Goal: Information Seeking & Learning: Learn about a topic

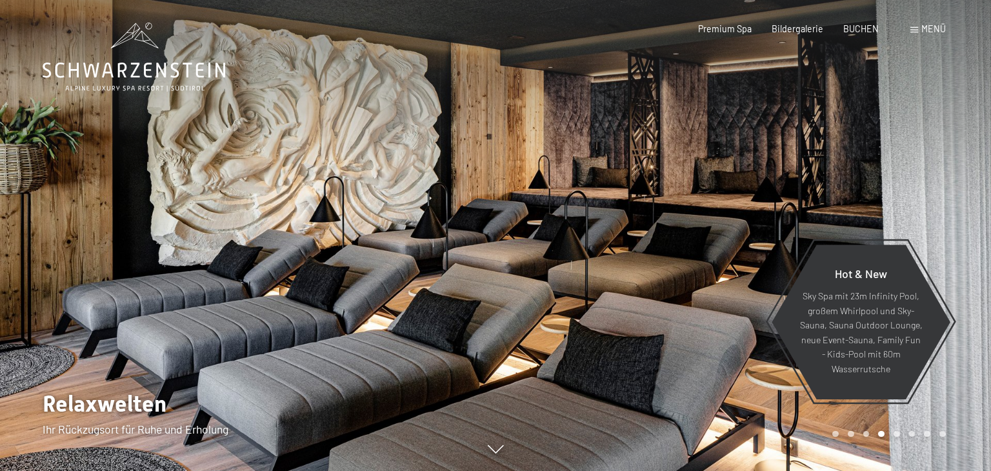
click at [640, 225] on div at bounding box center [742, 235] width 495 height 471
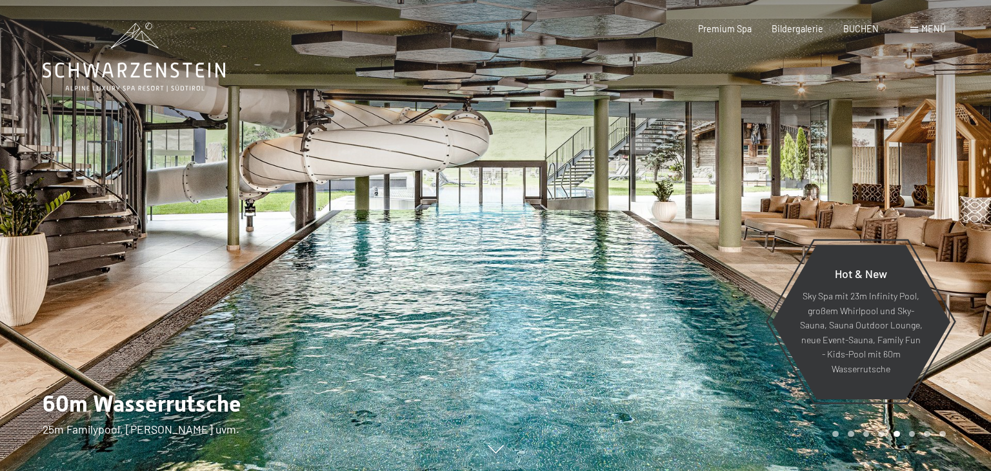
click at [641, 226] on div at bounding box center [742, 235] width 495 height 471
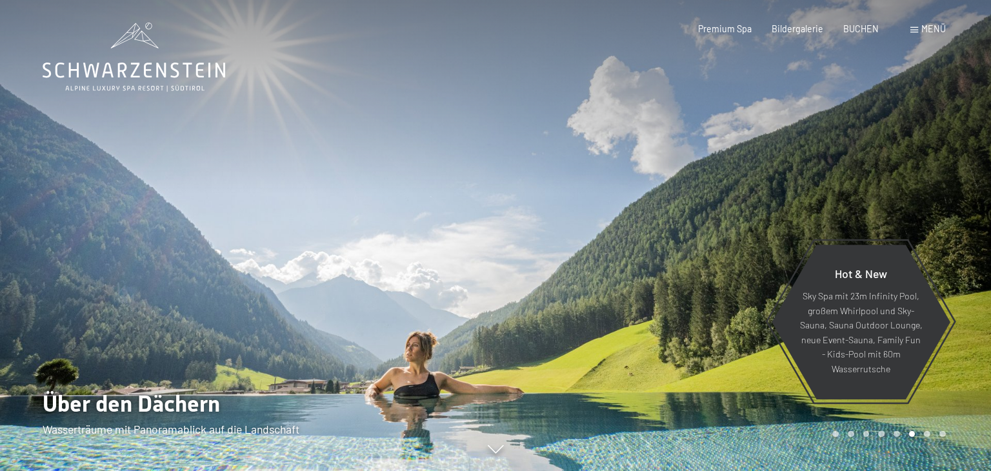
click at [641, 227] on div at bounding box center [742, 235] width 495 height 471
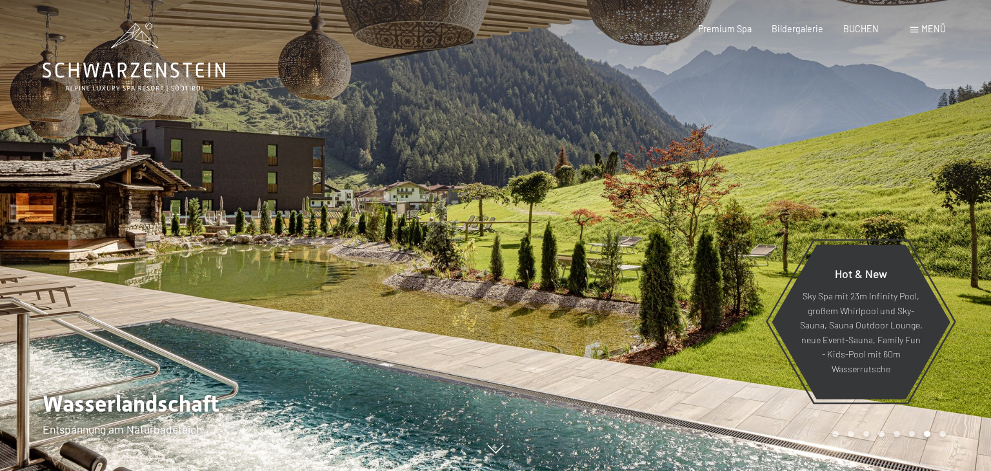
click at [641, 227] on div at bounding box center [742, 235] width 495 height 471
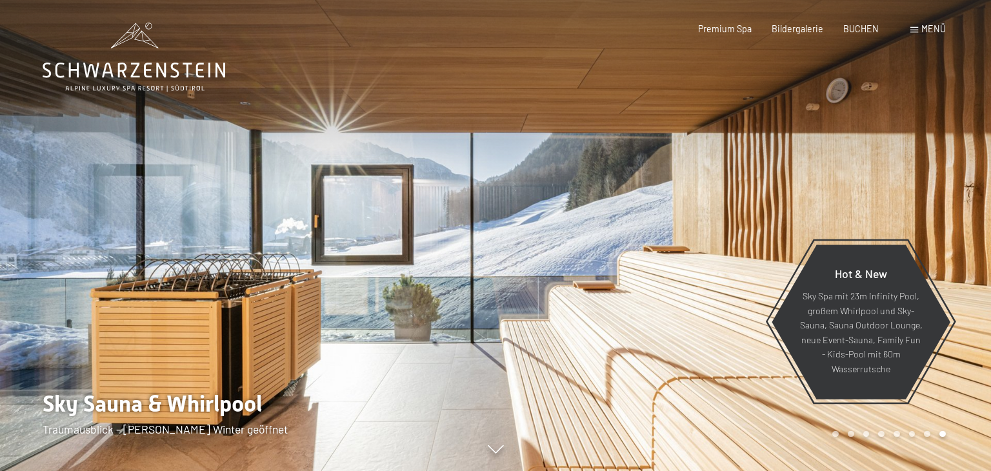
click at [633, 226] on div at bounding box center [742, 235] width 495 height 471
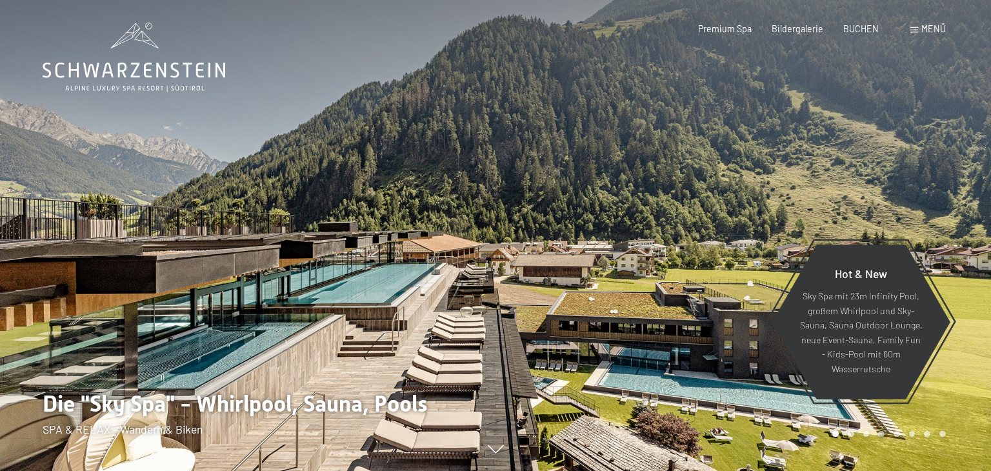
click at [633, 226] on div at bounding box center [742, 235] width 495 height 471
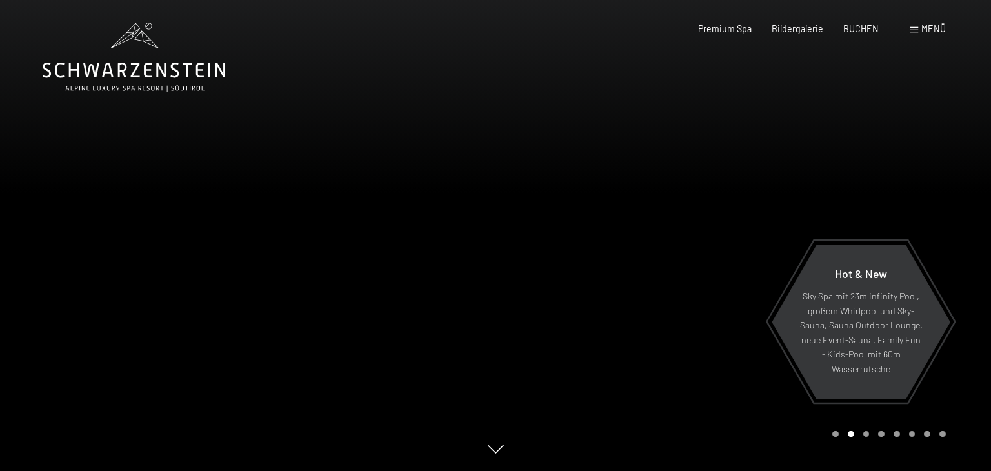
click at [644, 215] on div at bounding box center [742, 235] width 495 height 471
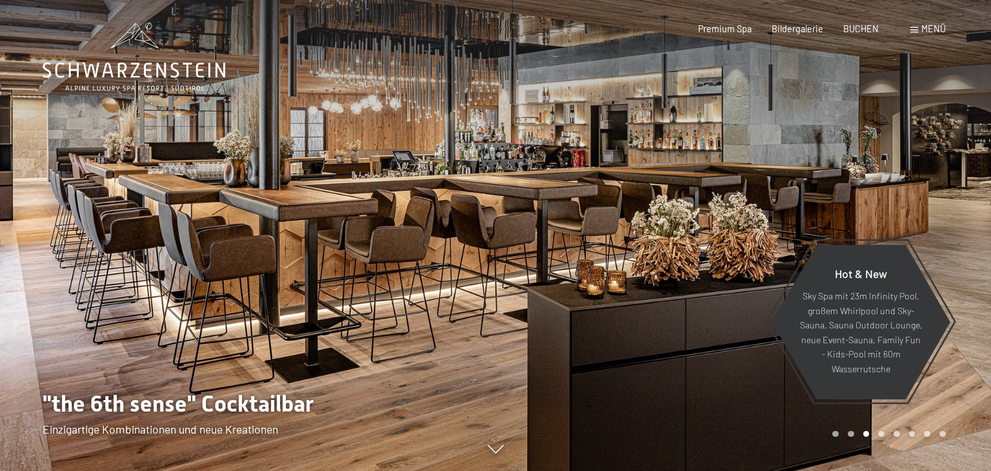
click at [644, 215] on div at bounding box center [742, 235] width 495 height 471
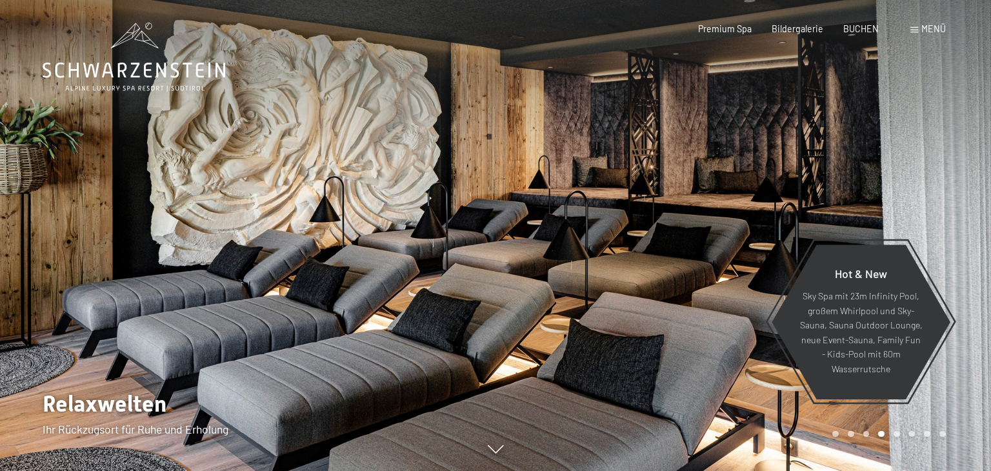
click at [644, 216] on div at bounding box center [742, 235] width 495 height 471
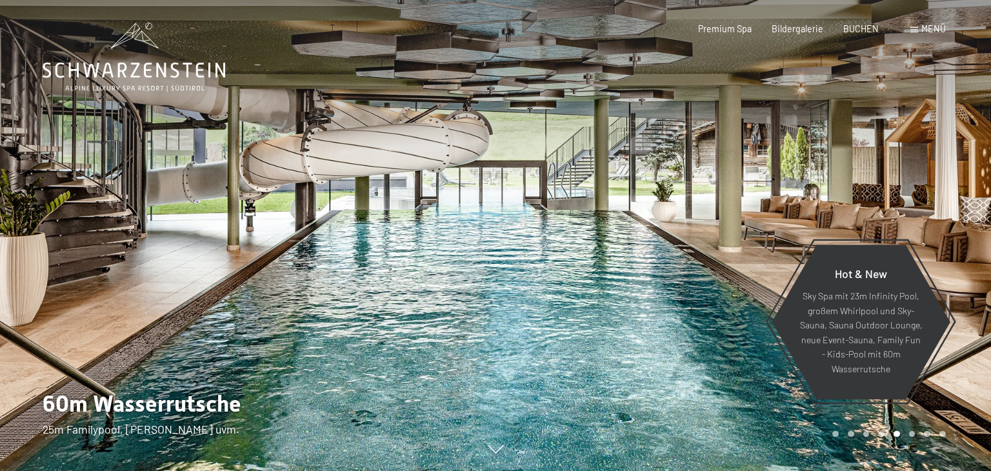
click at [644, 216] on div at bounding box center [742, 235] width 495 height 471
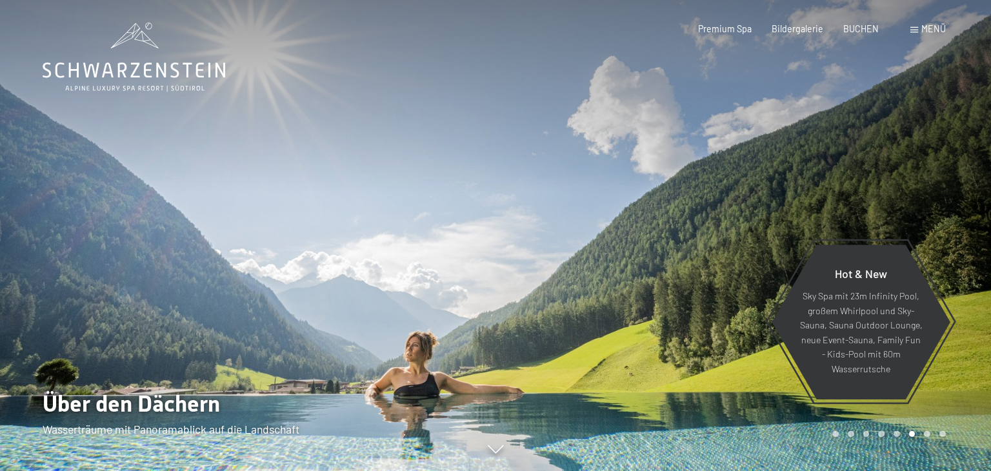
click at [644, 215] on div at bounding box center [742, 235] width 495 height 471
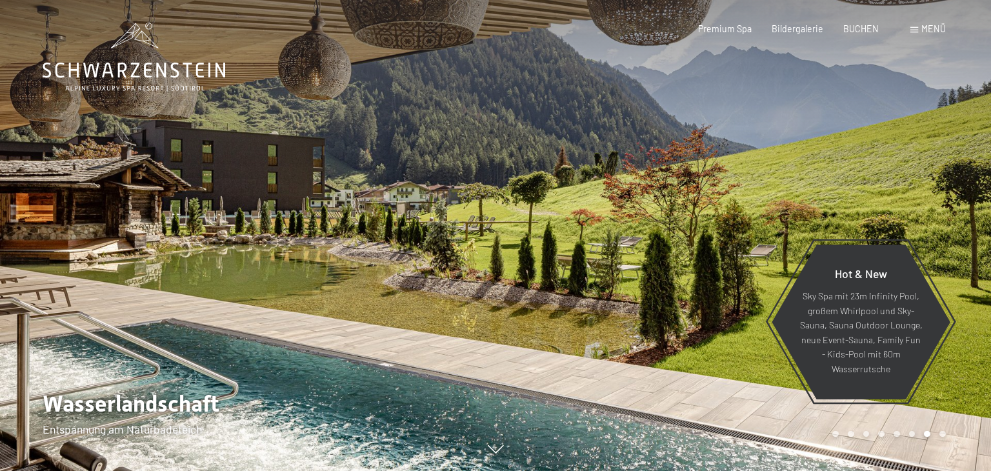
click at [660, 206] on div at bounding box center [742, 235] width 495 height 471
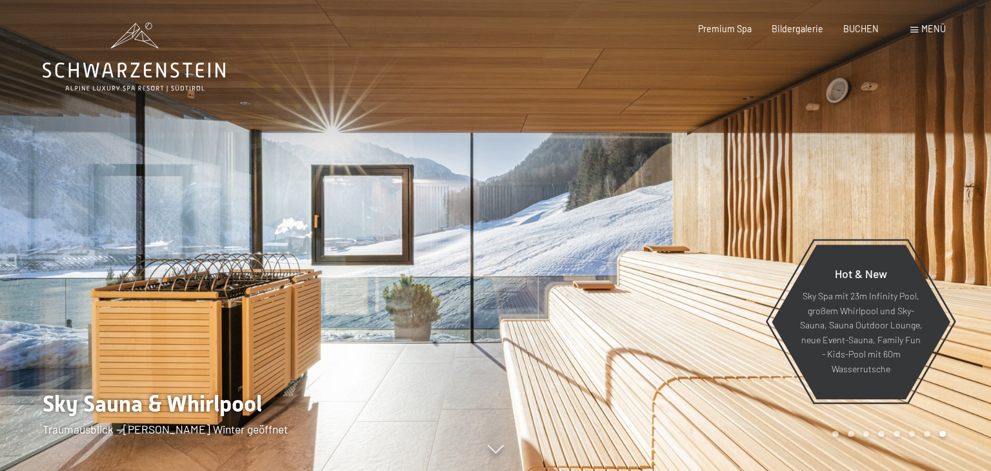
click at [923, 25] on span "Menü" at bounding box center [933, 28] width 25 height 11
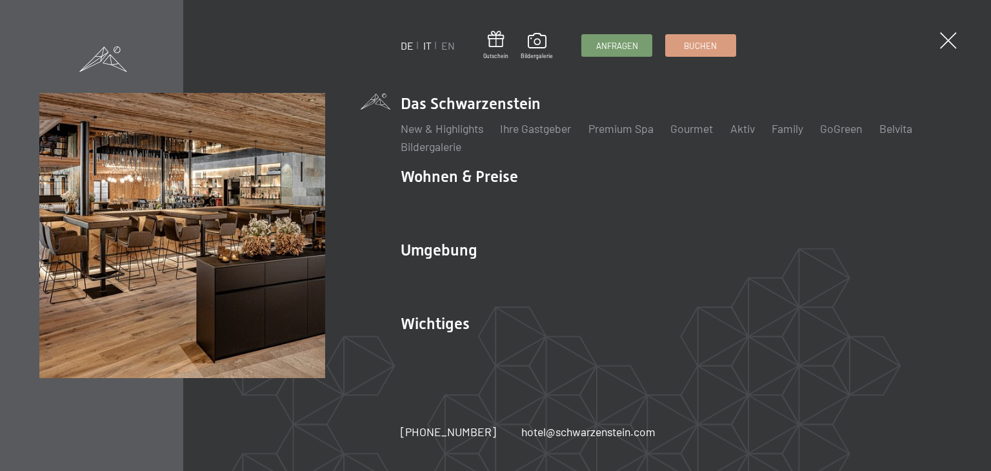
click at [428, 48] on link "IT" at bounding box center [427, 45] width 8 height 12
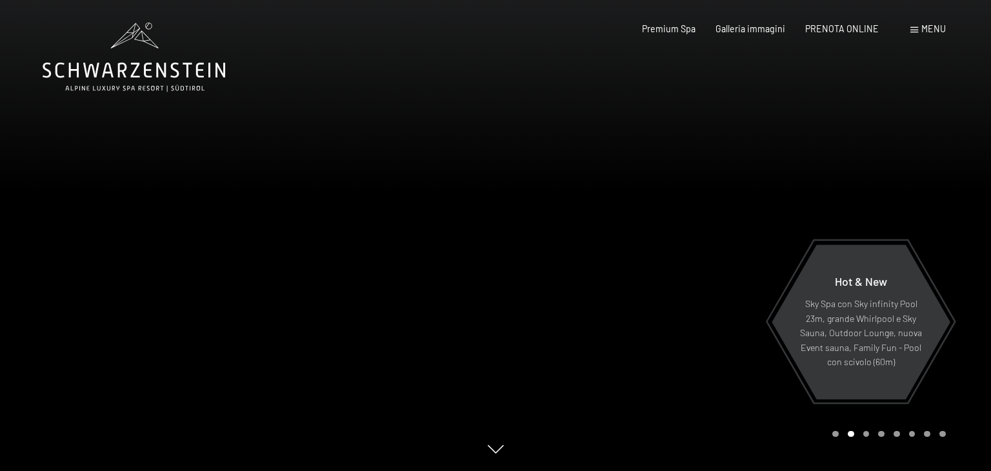
click at [592, 265] on div at bounding box center [742, 235] width 495 height 471
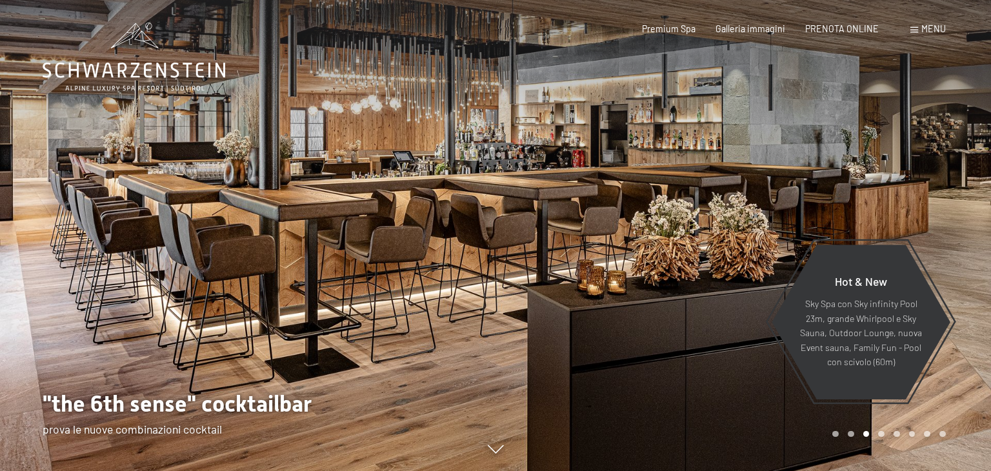
click at [617, 209] on div at bounding box center [742, 235] width 495 height 471
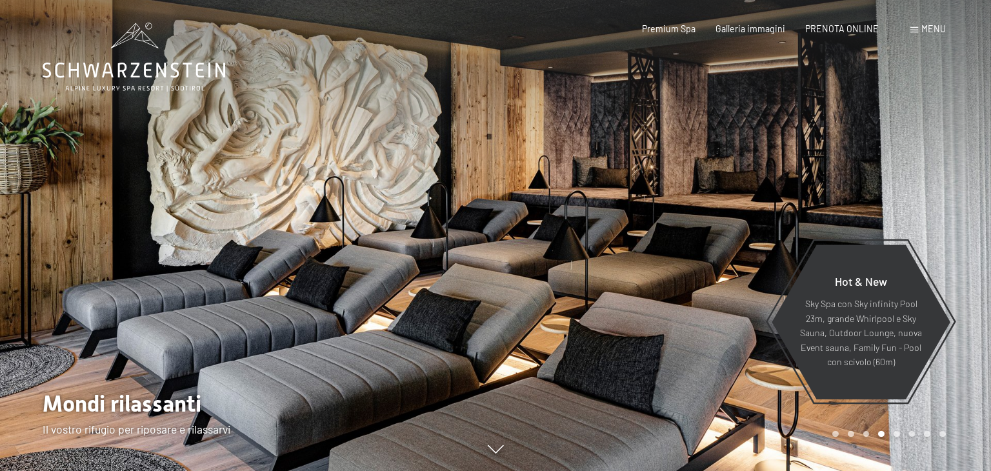
click at [617, 209] on div at bounding box center [742, 235] width 495 height 471
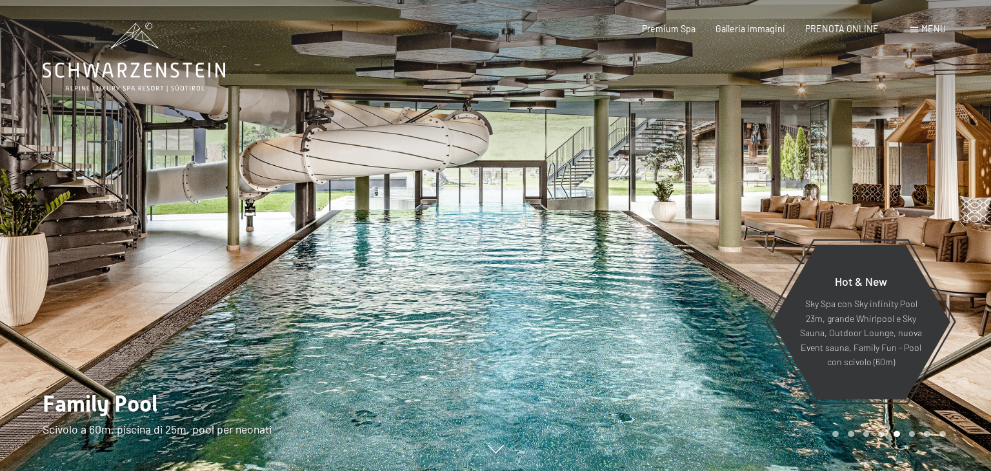
click at [617, 209] on div at bounding box center [742, 235] width 495 height 471
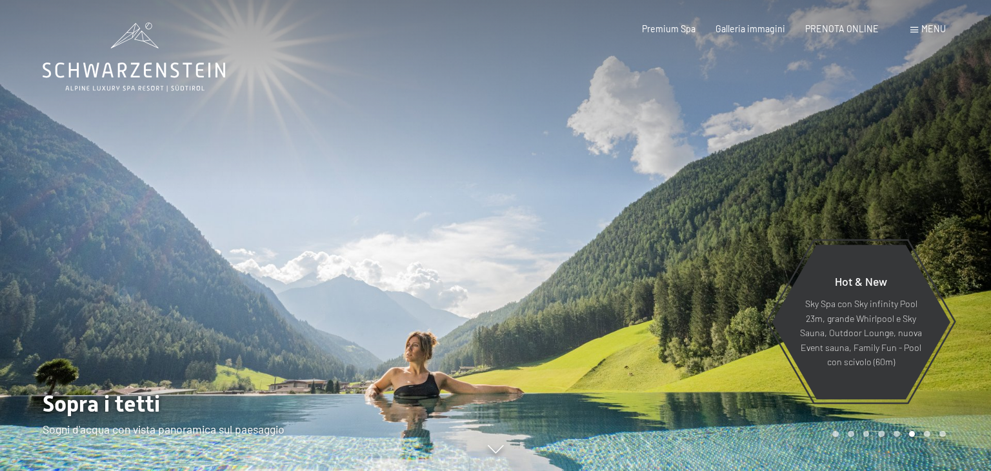
click at [617, 209] on div at bounding box center [742, 235] width 495 height 471
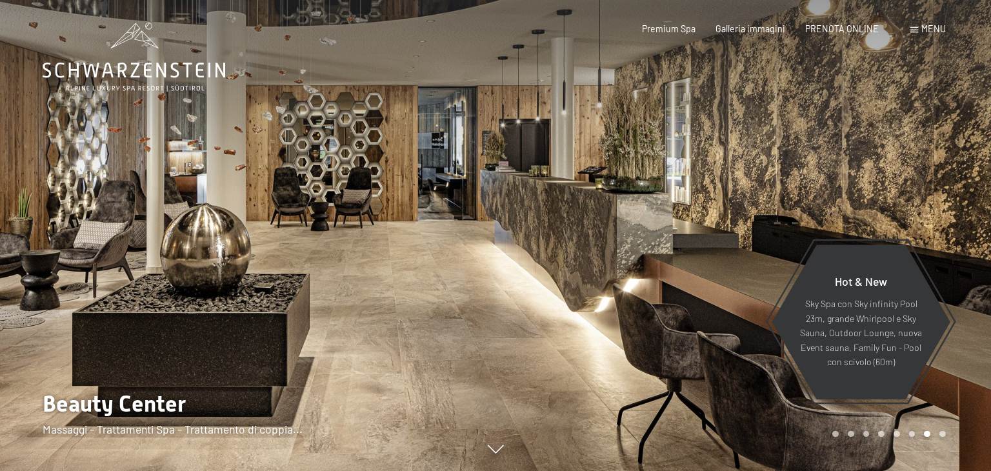
click at [617, 209] on div at bounding box center [742, 235] width 495 height 471
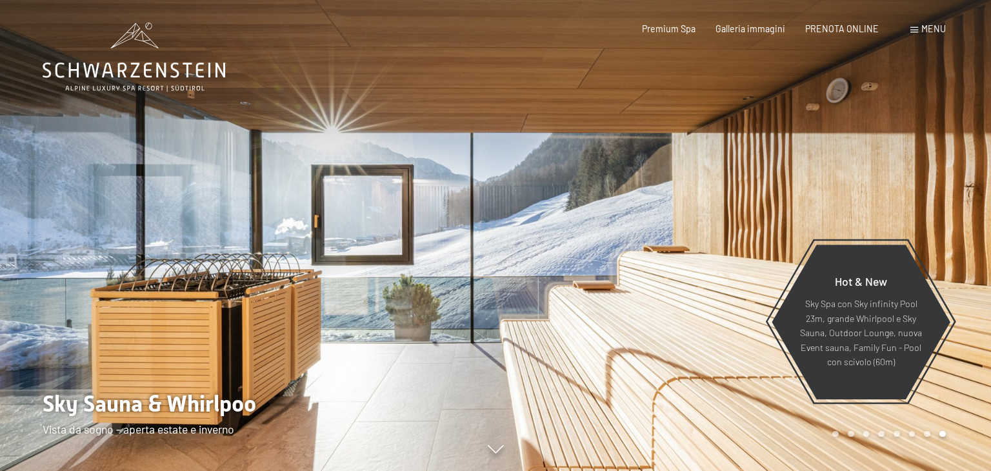
click at [611, 208] on div at bounding box center [742, 235] width 495 height 471
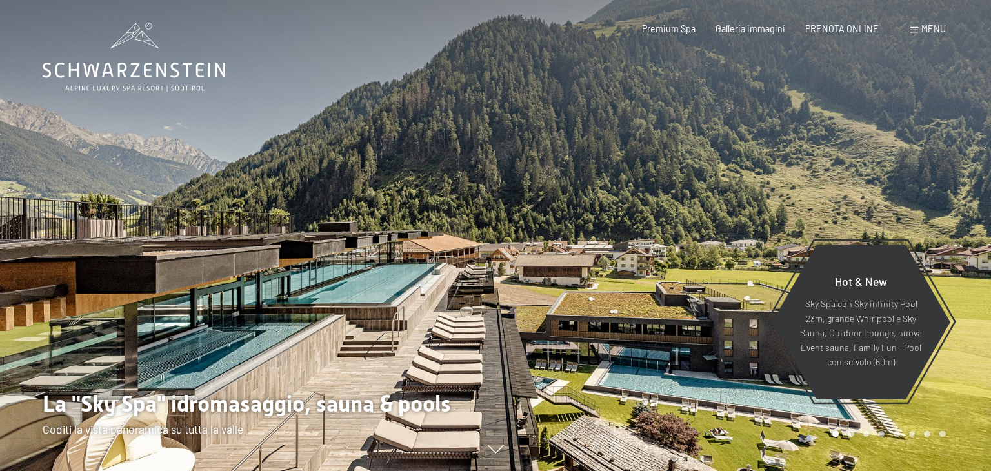
click at [611, 208] on div at bounding box center [742, 235] width 495 height 471
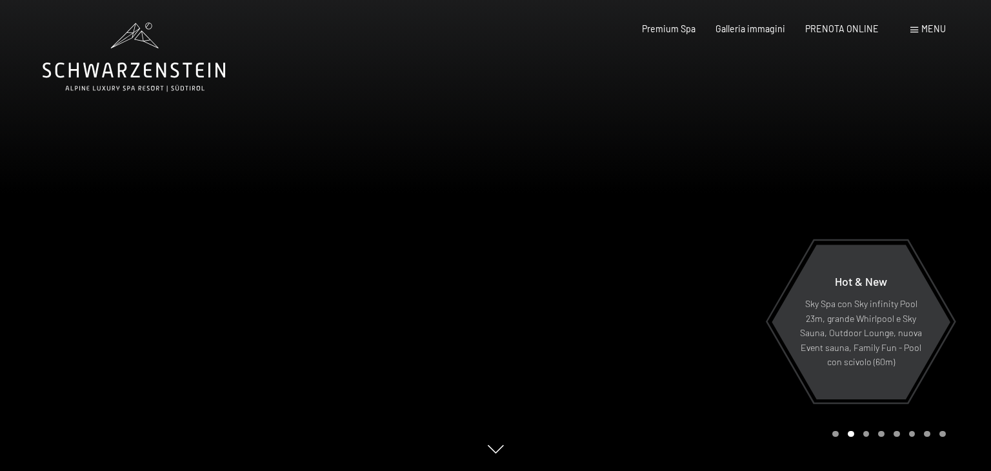
click at [611, 208] on div at bounding box center [742, 235] width 495 height 471
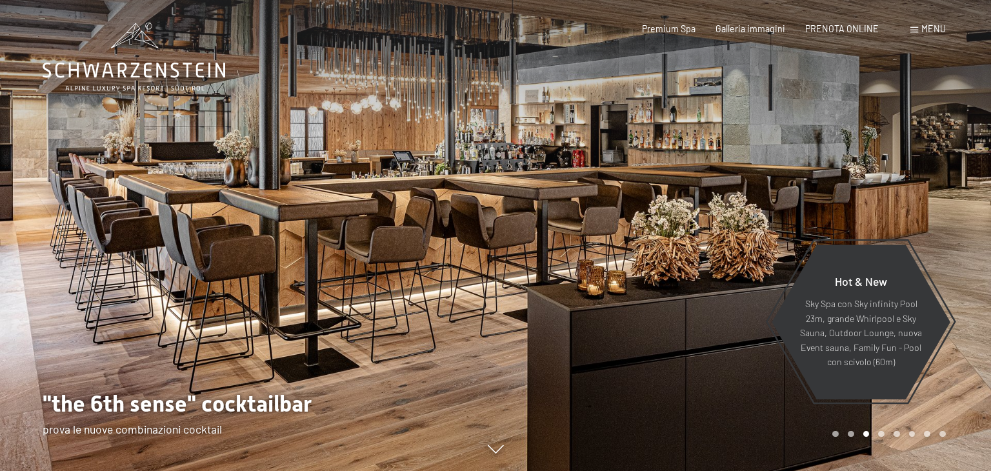
click at [611, 208] on div at bounding box center [742, 235] width 495 height 471
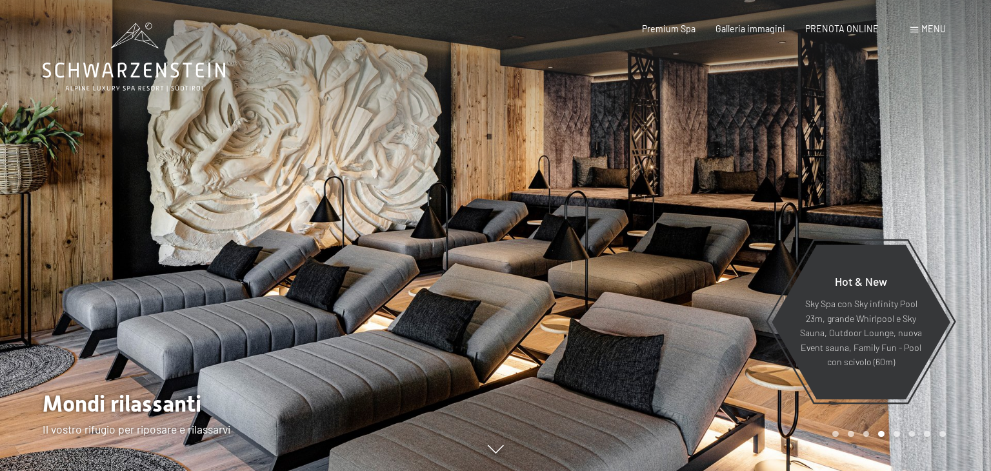
click at [925, 33] on span "Menu" at bounding box center [933, 28] width 25 height 11
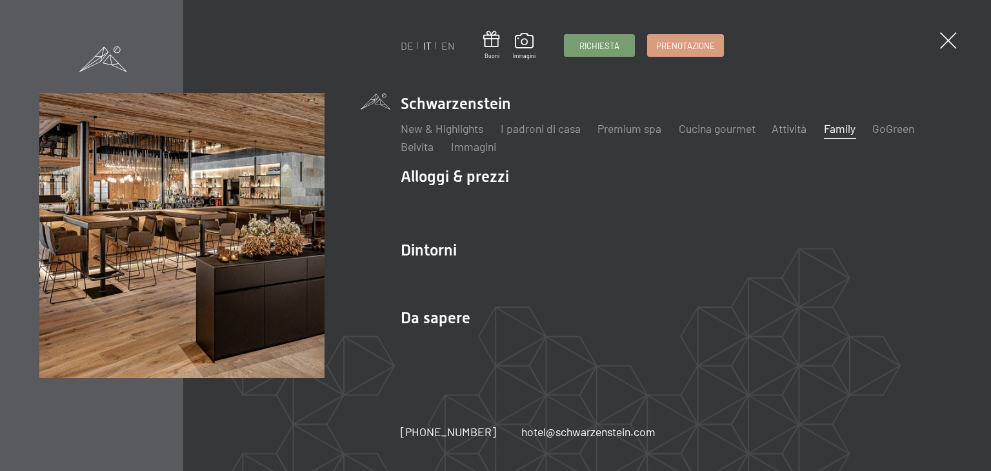
click at [837, 129] on link "Family" at bounding box center [840, 128] width 32 height 14
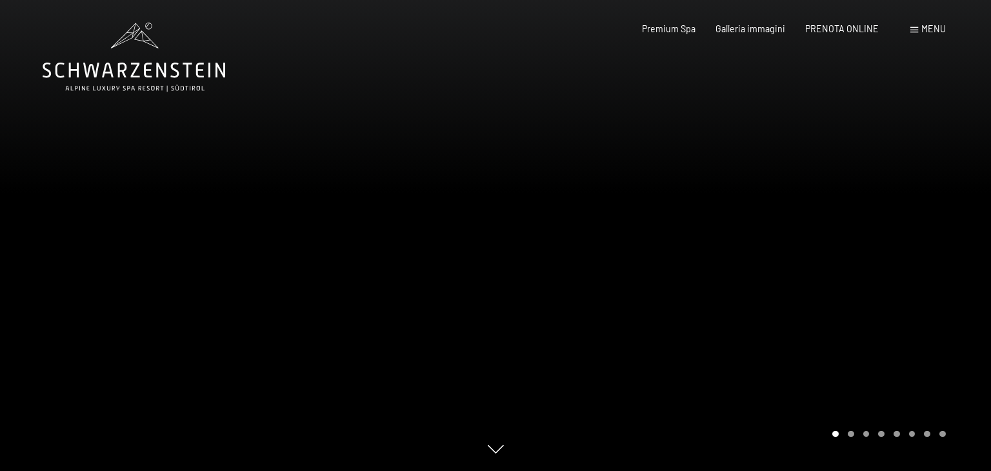
click at [836, 234] on div at bounding box center [742, 235] width 495 height 471
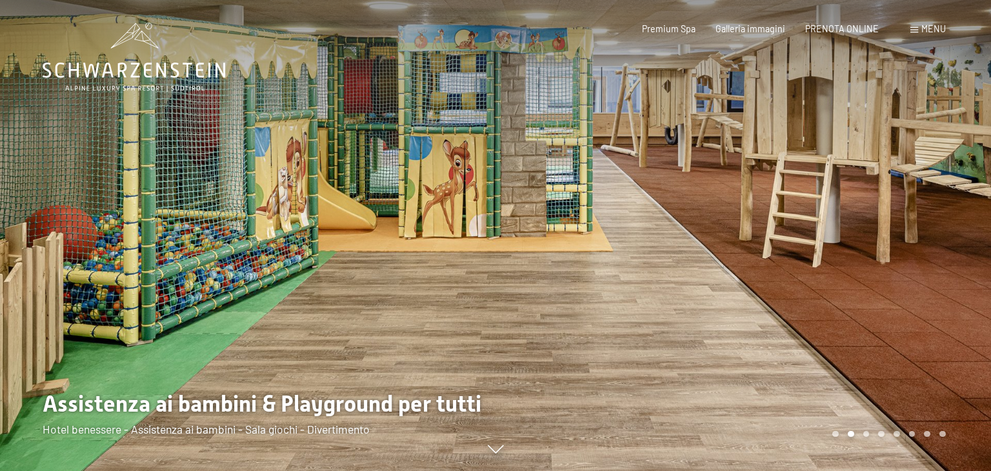
click at [827, 286] on div at bounding box center [742, 235] width 495 height 471
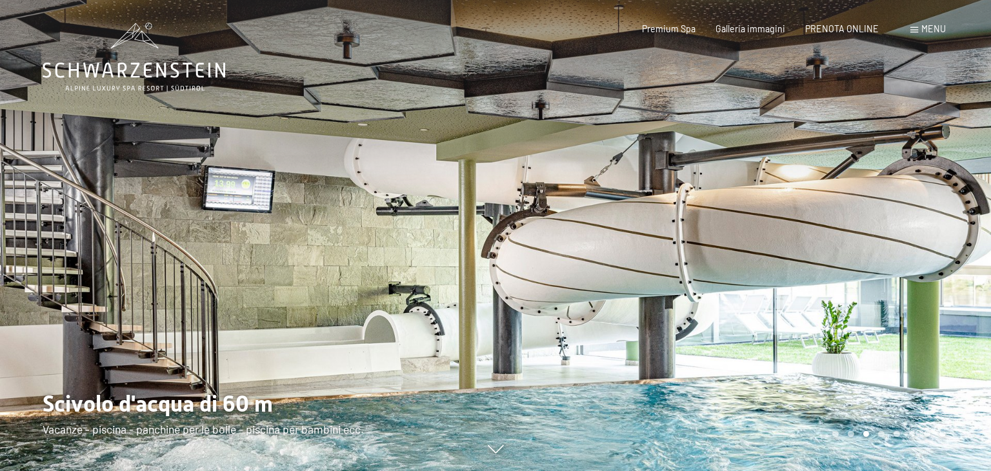
click at [827, 286] on div at bounding box center [742, 235] width 495 height 471
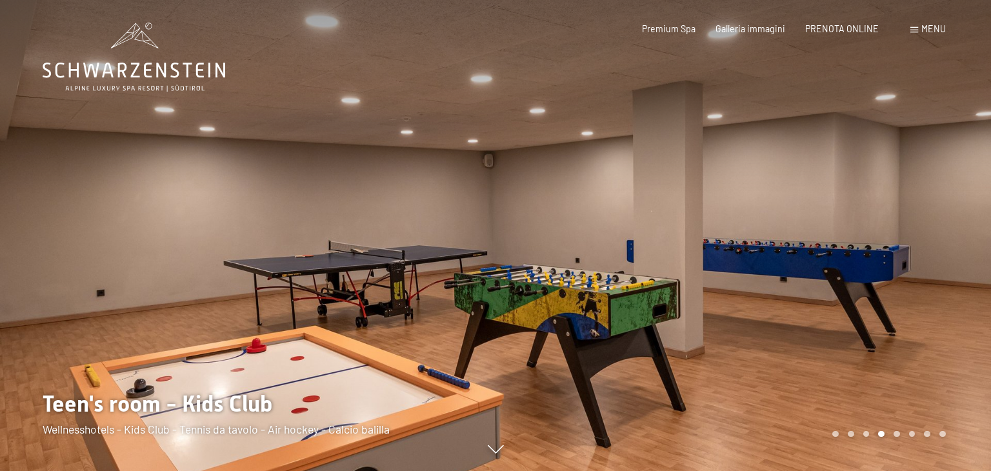
click at [827, 286] on div at bounding box center [742, 235] width 495 height 471
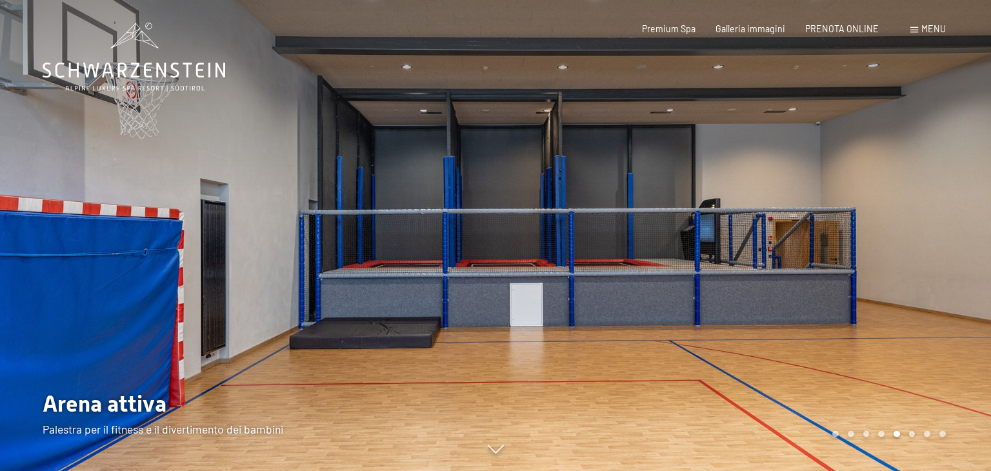
click at [827, 286] on div at bounding box center [742, 235] width 495 height 471
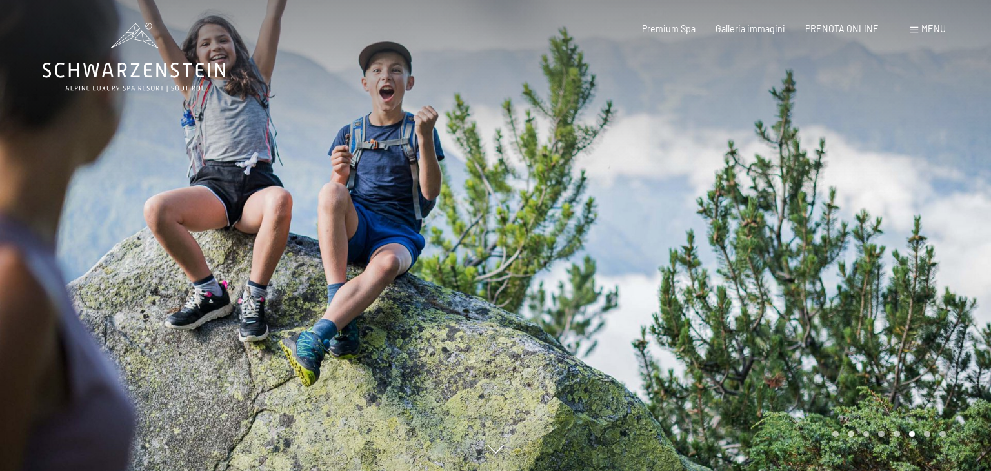
click at [929, 29] on span "Menu" at bounding box center [933, 28] width 25 height 11
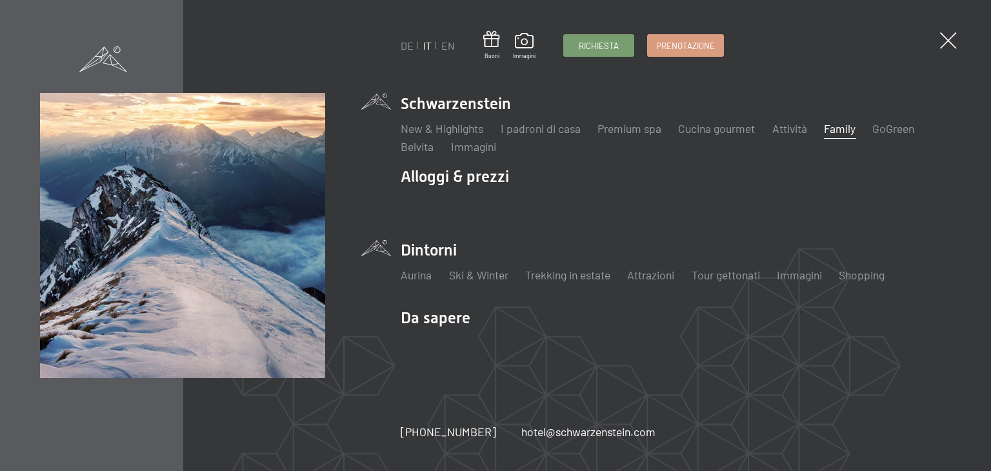
click at [428, 261] on li "Dintorni Aurina Ski & Winter Sci Scuola di sci Trekking in estate Escursioni Bi…" at bounding box center [676, 267] width 551 height 56
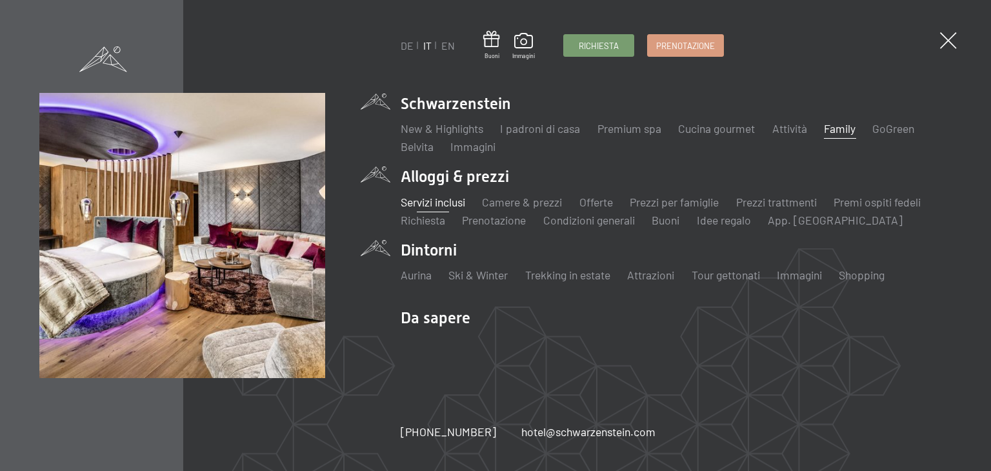
click at [435, 205] on link "Servizi inclusi" at bounding box center [433, 202] width 65 height 14
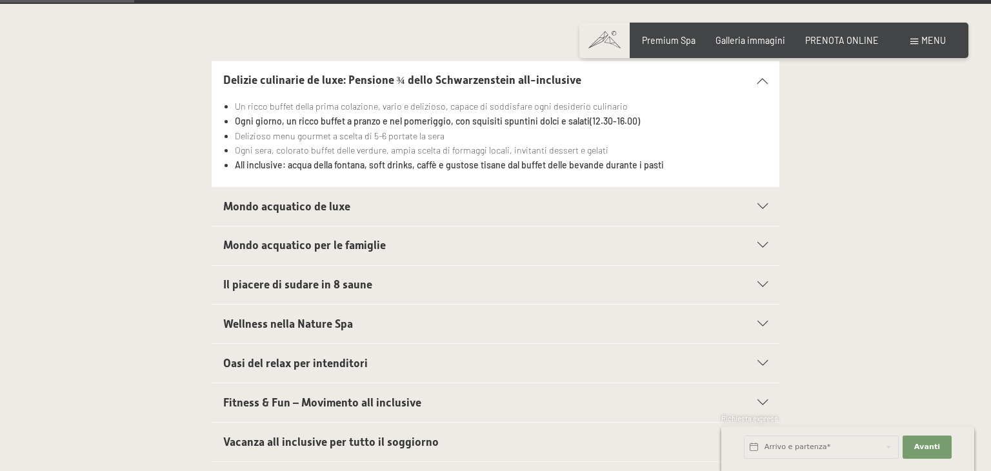
scroll to position [310, 0]
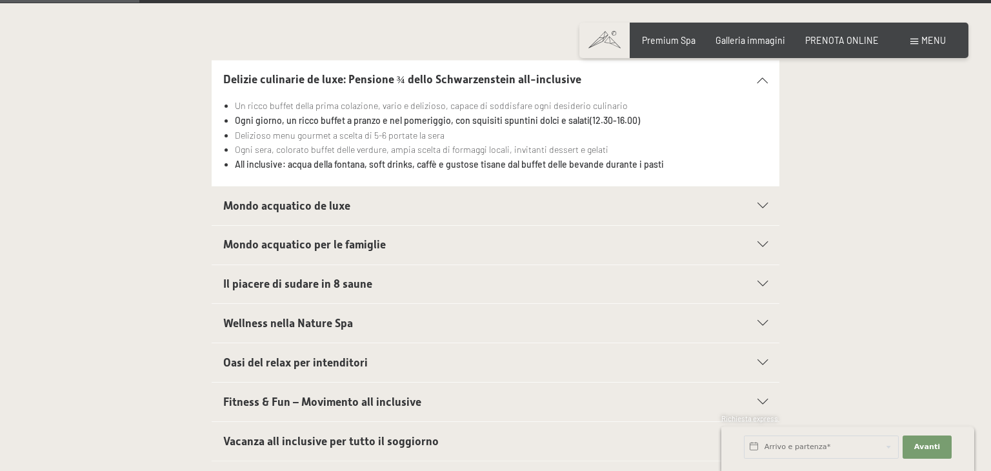
click at [261, 205] on span "Mondo acquatico de luxe" at bounding box center [286, 205] width 127 height 13
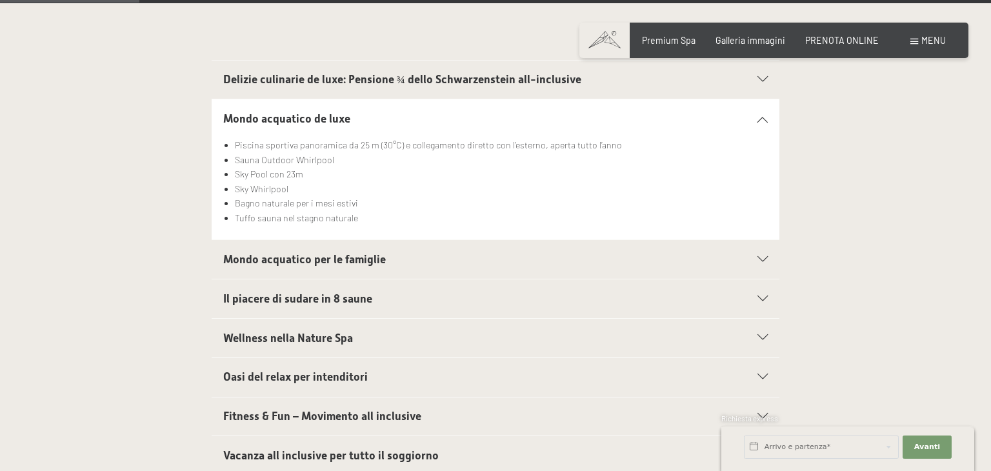
click at [291, 338] on span "Wellness nella Nature Spa" at bounding box center [288, 338] width 130 height 13
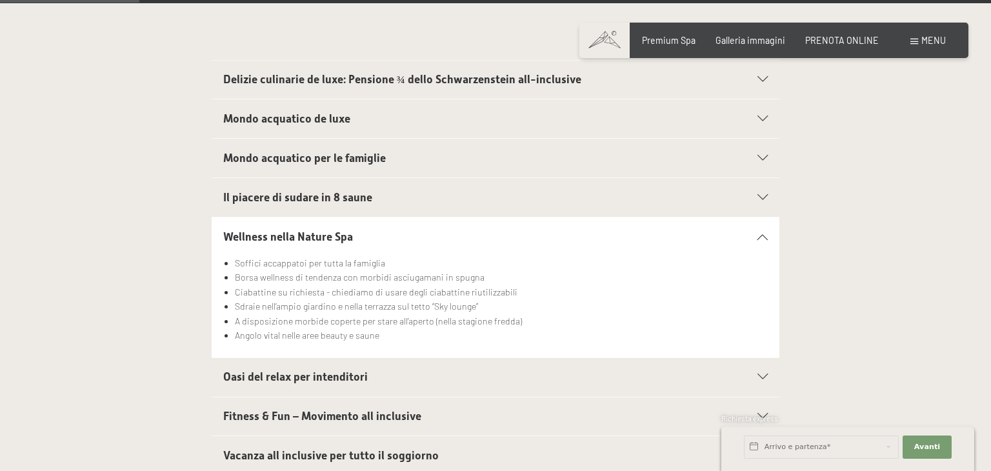
click at [379, 410] on span "Fitness & Fun – Movimento all inclusive" at bounding box center [322, 416] width 198 height 13
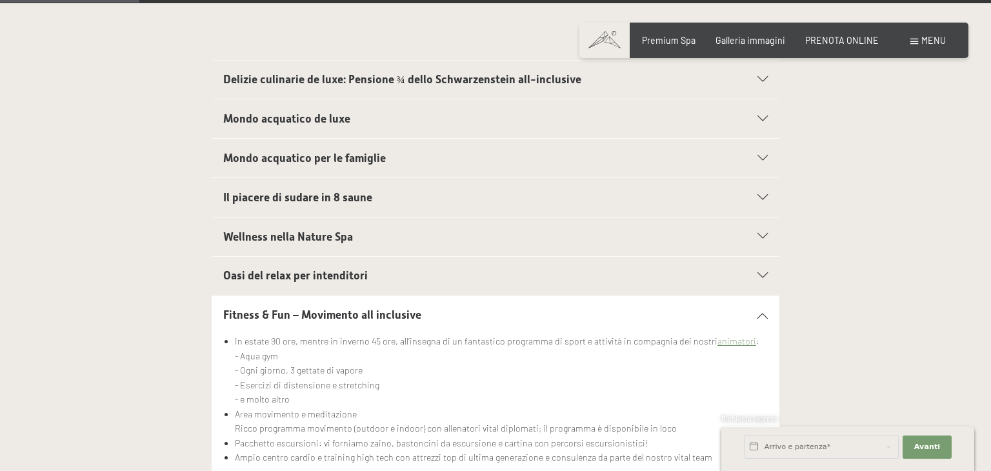
click at [917, 47] on div "Prenotazione Richiesta Premium Spa Galleria immagini PRENOTA ONLINE Menu DE IT …" at bounding box center [773, 40] width 343 height 13
click at [917, 44] on span at bounding box center [914, 42] width 8 height 6
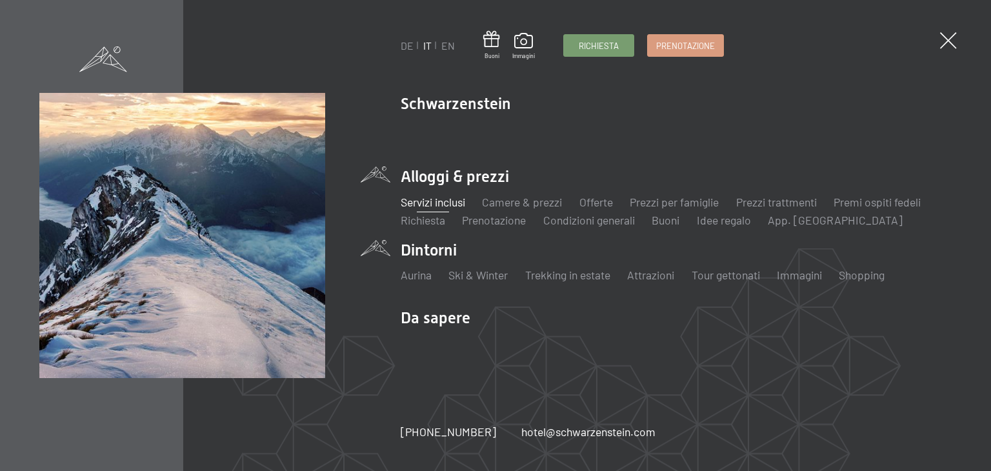
click at [418, 258] on li "Dintorni Aurina Ski & Winter Sci Scuola di sci Trekking in estate Escursioni Bi…" at bounding box center [676, 267] width 551 height 56
click at [422, 277] on link "Aurina" at bounding box center [416, 275] width 31 height 14
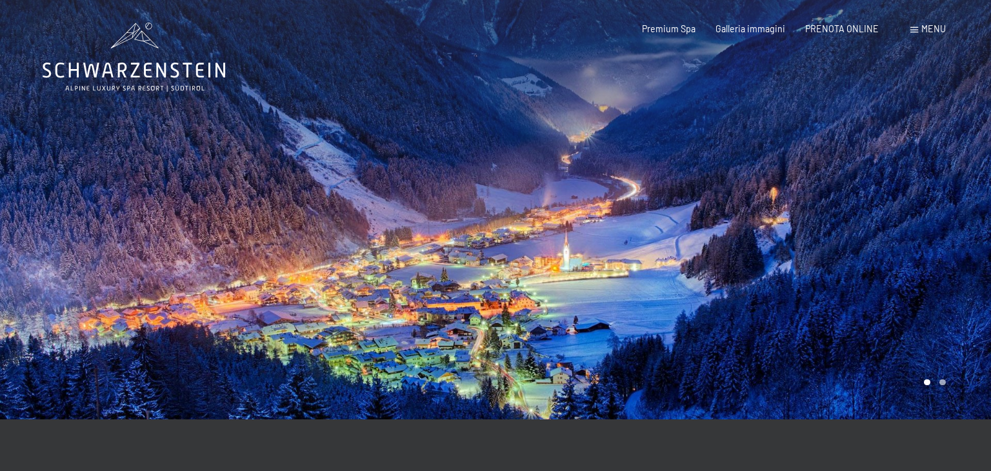
click at [889, 225] on div at bounding box center [742, 209] width 495 height 419
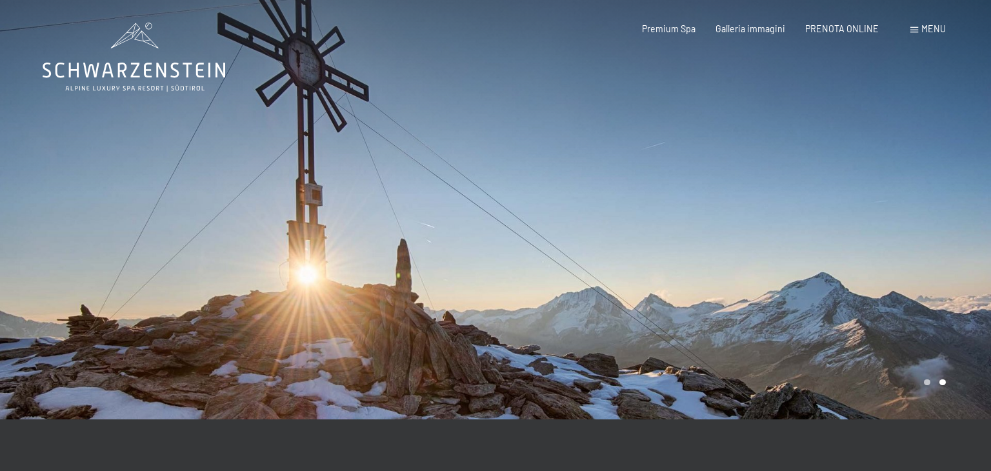
click at [930, 35] on div "Prenotazione Richiesta Premium Spa Galleria immagini PRENOTA ONLINE Menu DE IT …" at bounding box center [773, 29] width 343 height 13
click at [919, 33] on div "Menu" at bounding box center [927, 29] width 35 height 13
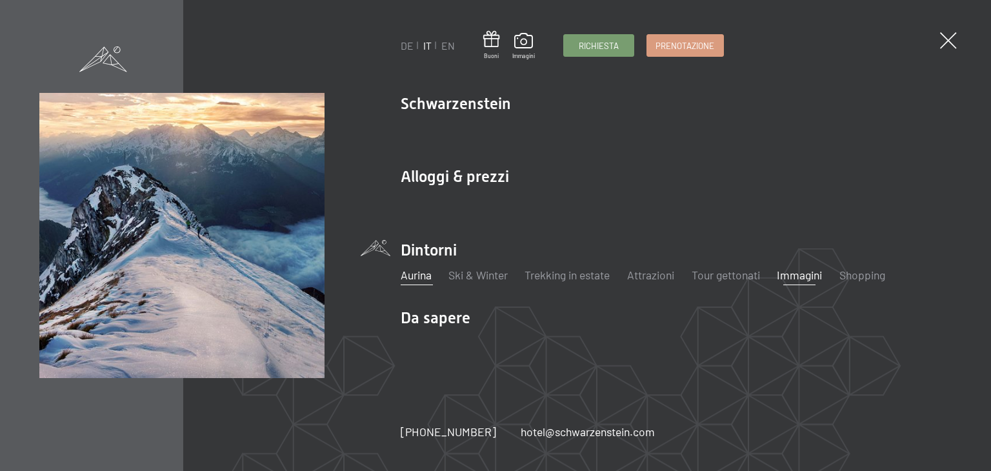
click at [797, 280] on link "Immagini" at bounding box center [799, 275] width 45 height 14
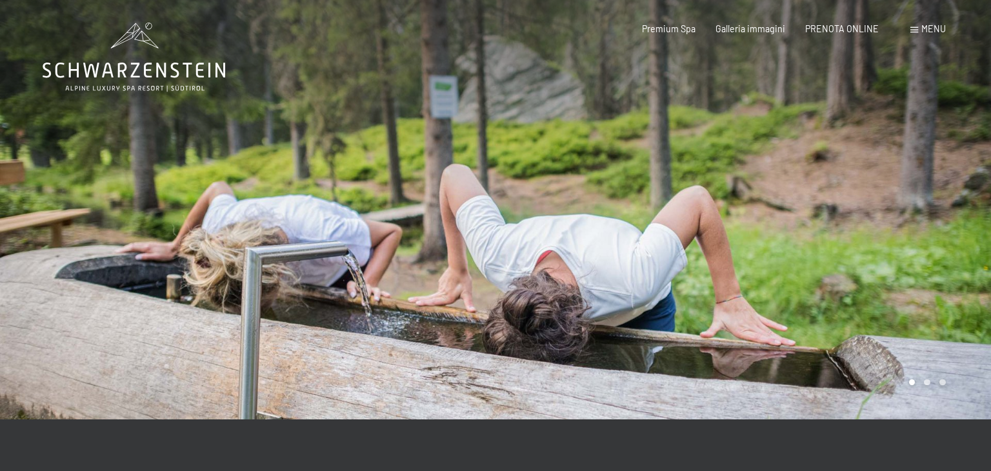
click at [822, 266] on div at bounding box center [742, 209] width 495 height 419
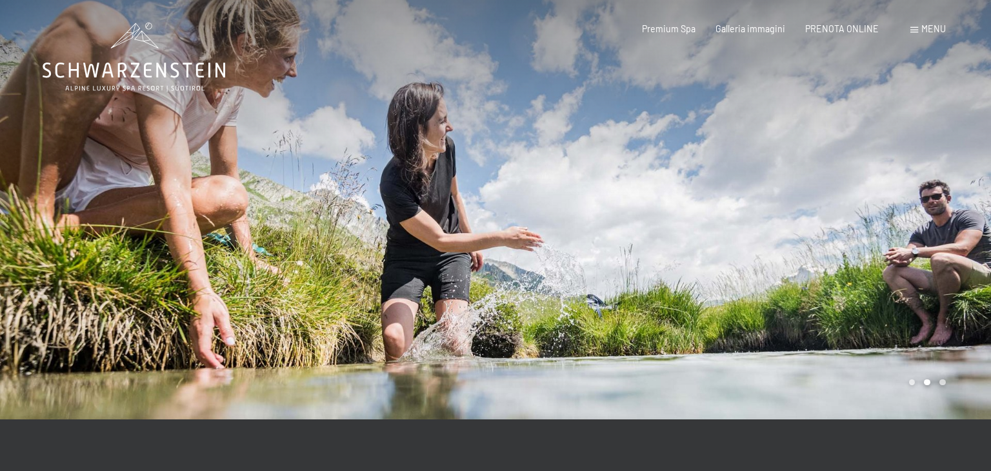
click at [822, 266] on div at bounding box center [742, 209] width 495 height 419
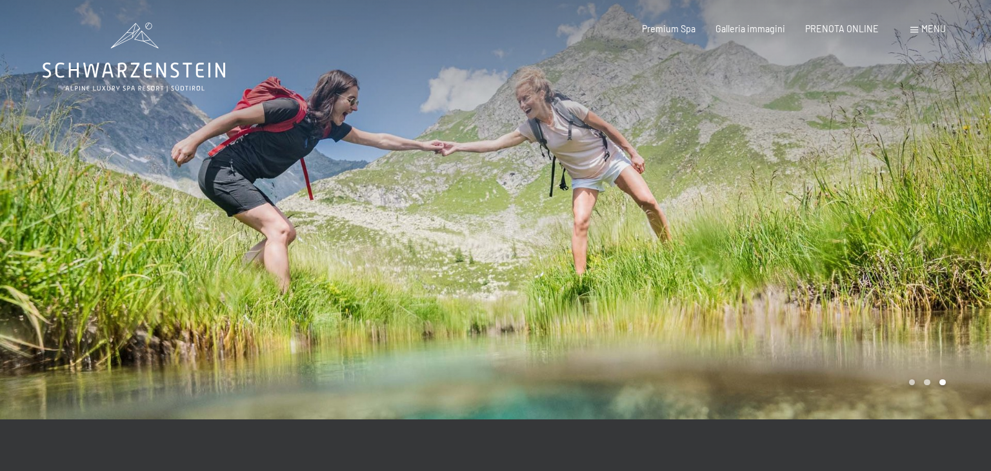
click at [822, 266] on div at bounding box center [742, 209] width 495 height 419
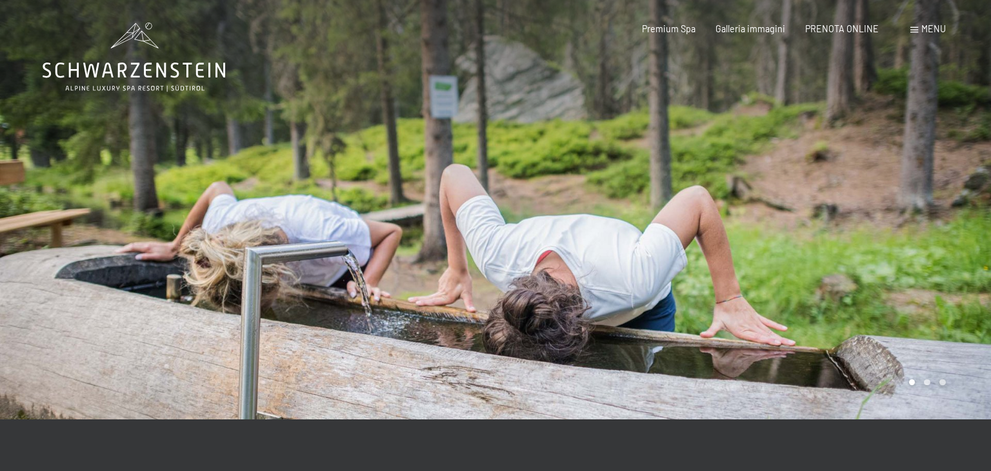
click at [822, 266] on div at bounding box center [742, 209] width 495 height 419
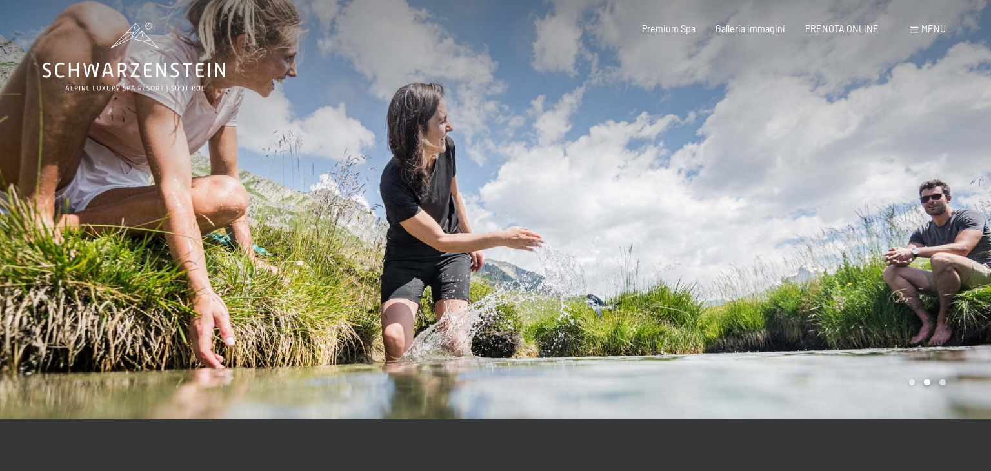
click at [683, 35] on div "Prenotazione Richiesta Premium Spa Galleria immagini PRENOTA ONLINE Menu DE IT …" at bounding box center [773, 29] width 343 height 13
click at [683, 34] on div "Premium Spa Galleria immagini PRENOTA ONLINE" at bounding box center [750, 29] width 297 height 13
click at [685, 32] on span "Premium Spa" at bounding box center [669, 26] width 54 height 11
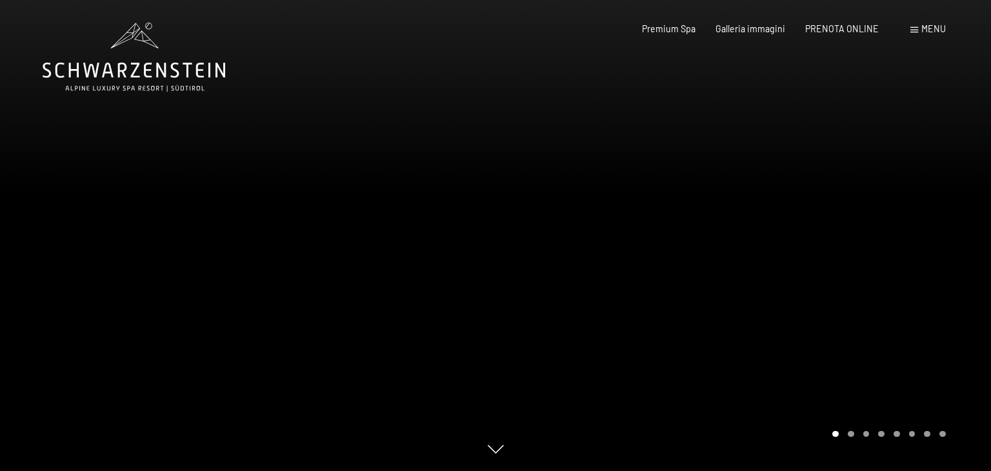
click at [972, 269] on div at bounding box center [742, 235] width 495 height 471
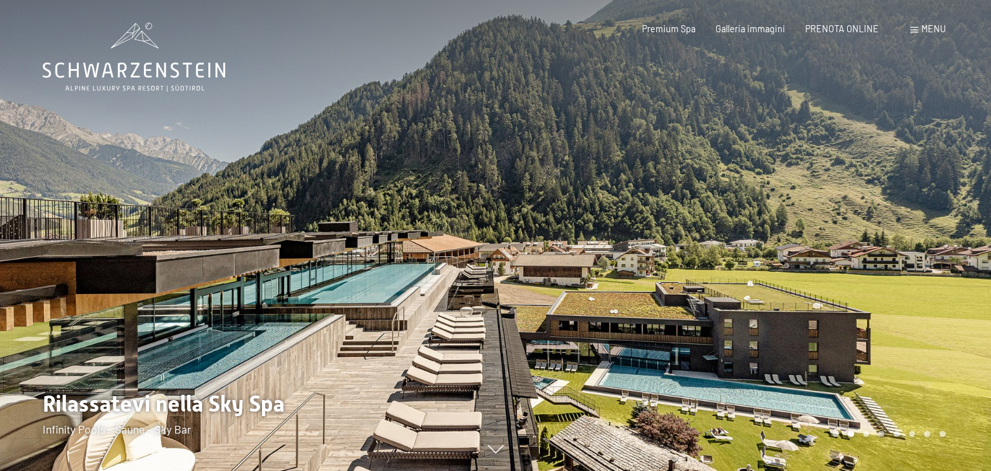
click at [912, 265] on div at bounding box center [742, 235] width 495 height 471
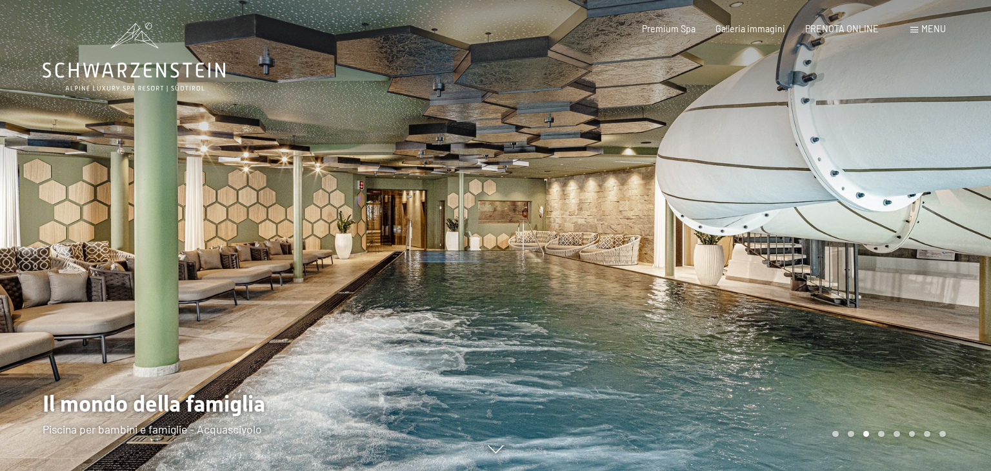
click at [907, 268] on div at bounding box center [742, 235] width 495 height 471
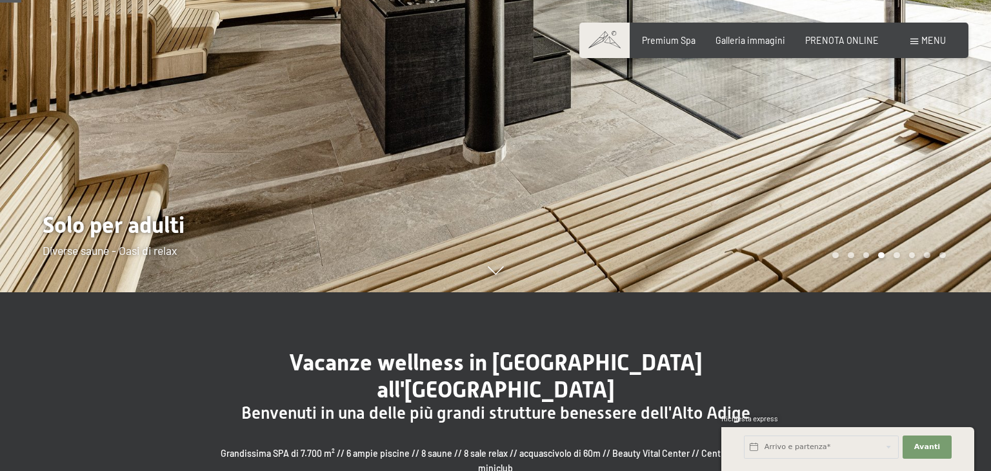
scroll to position [181, 0]
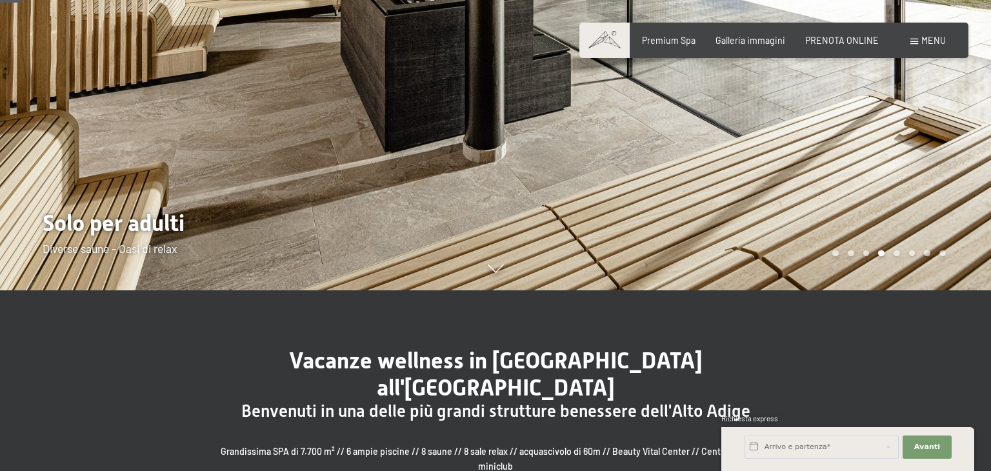
click at [906, 146] on div at bounding box center [742, 54] width 495 height 471
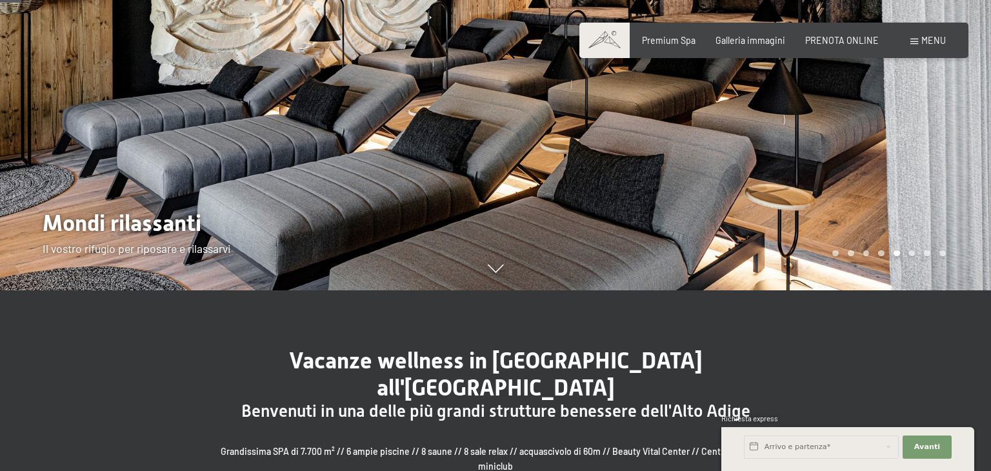
click at [906, 145] on div at bounding box center [742, 54] width 495 height 471
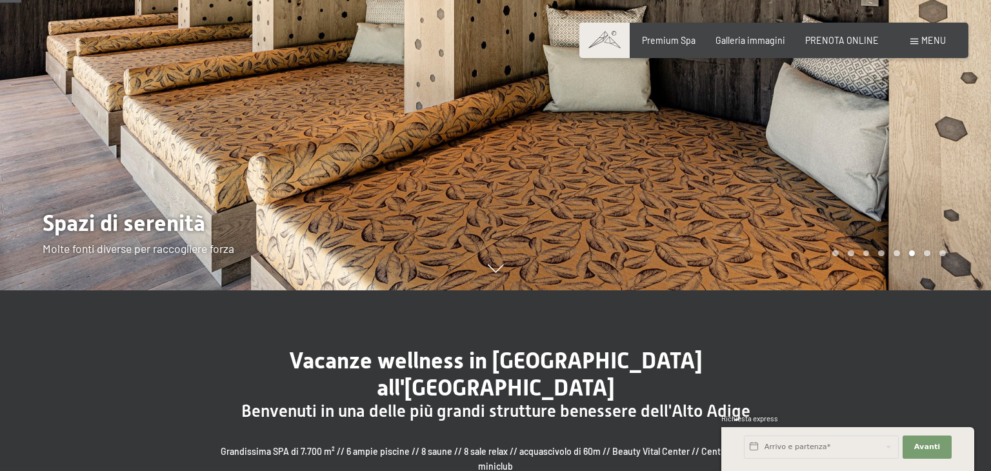
click at [906, 145] on div at bounding box center [742, 54] width 495 height 471
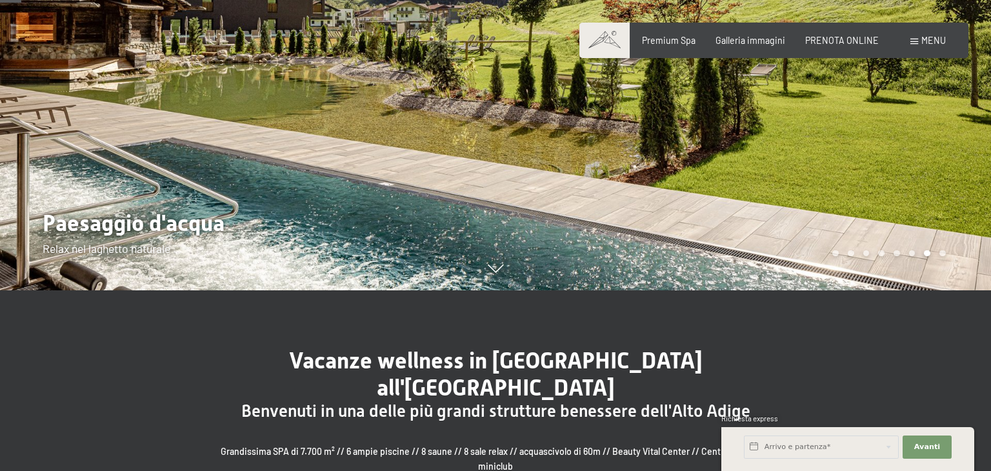
click at [906, 145] on div at bounding box center [742, 54] width 495 height 471
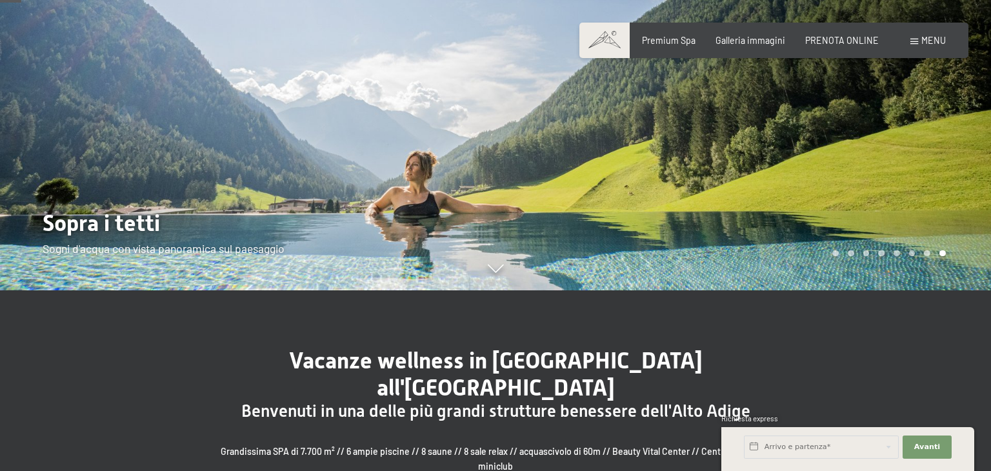
click at [906, 145] on div at bounding box center [742, 54] width 495 height 471
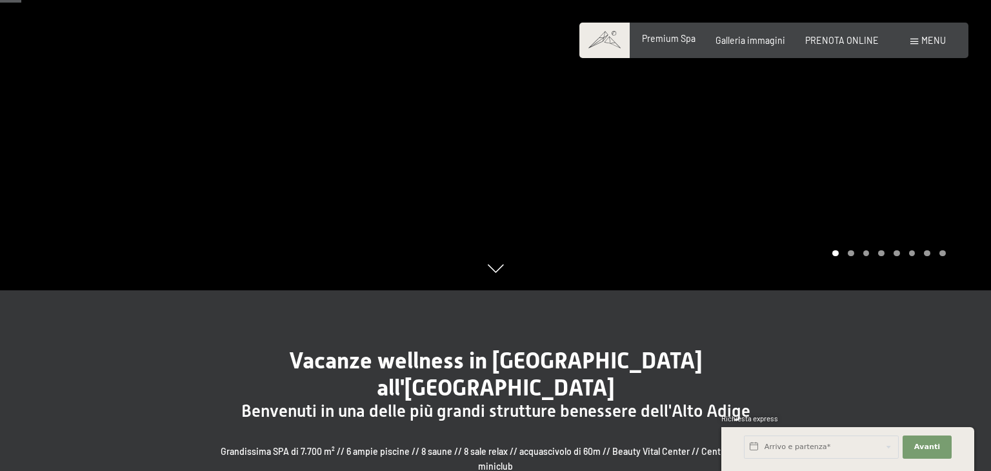
click at [666, 36] on span "Premium Spa" at bounding box center [669, 38] width 54 height 11
click at [675, 39] on span "Premium Spa" at bounding box center [669, 38] width 54 height 11
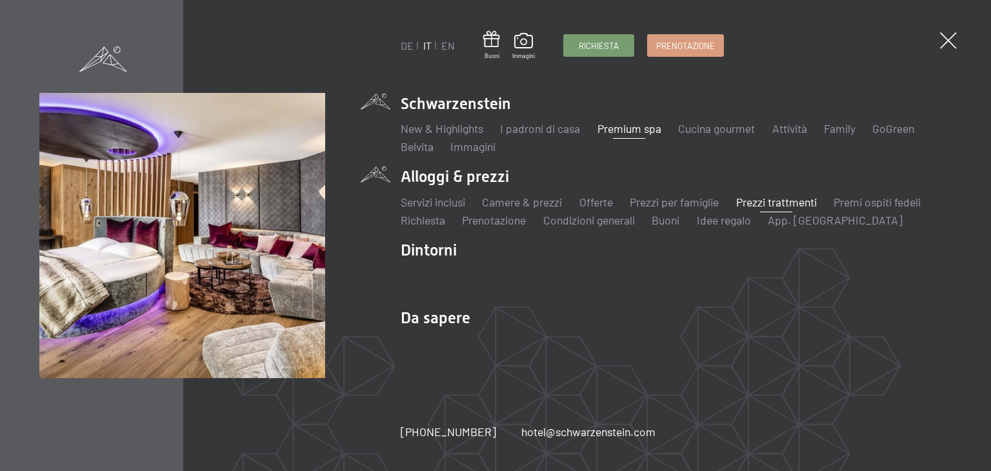
click at [756, 201] on link "Prezzi trattmenti" at bounding box center [776, 202] width 81 height 14
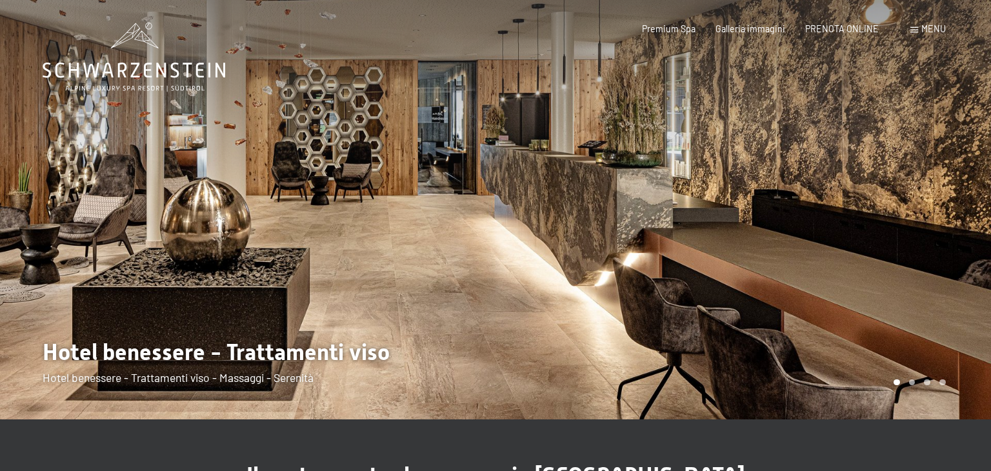
click at [807, 203] on div at bounding box center [742, 209] width 495 height 419
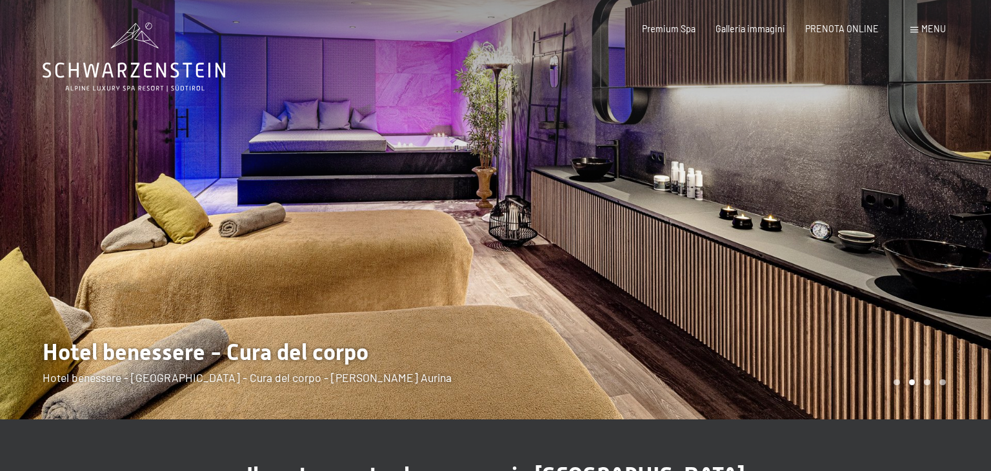
click at [787, 234] on div at bounding box center [742, 209] width 495 height 419
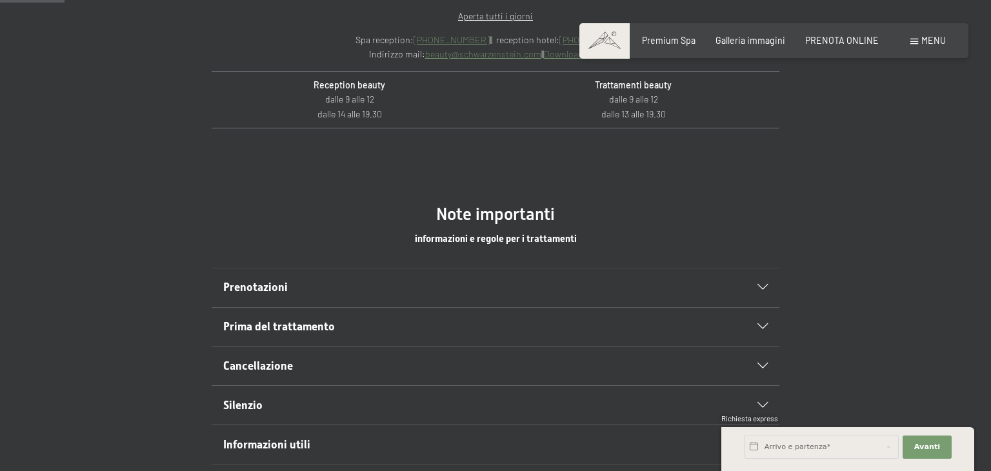
scroll to position [594, 0]
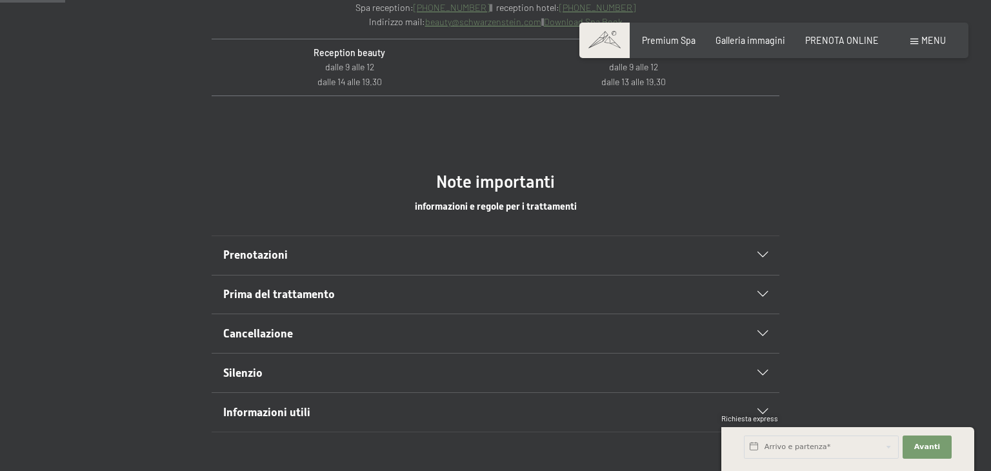
click at [757, 248] on div "Prenotazioni" at bounding box center [495, 255] width 545 height 39
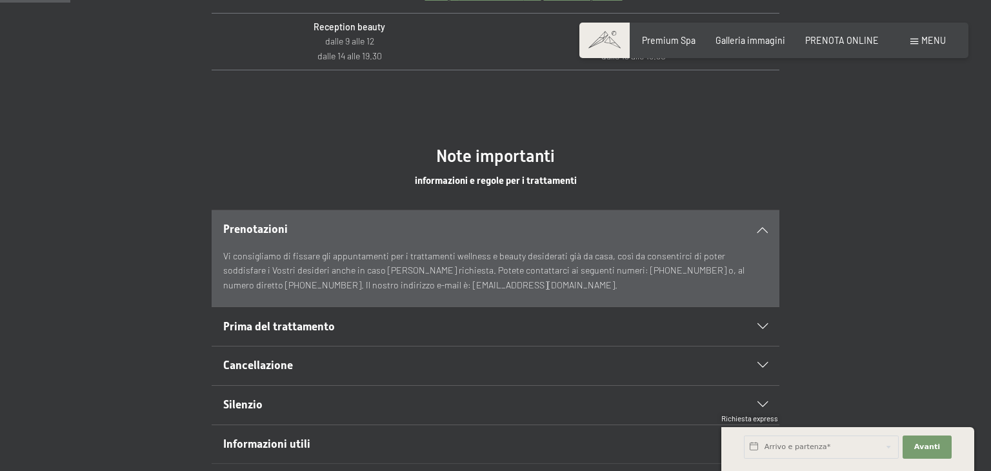
scroll to position [671, 0]
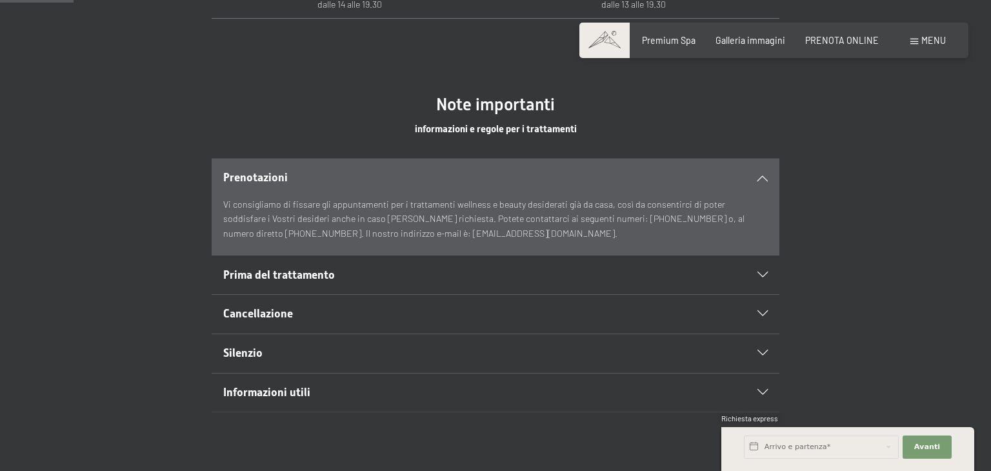
click at [742, 273] on div "Prima del trattamento" at bounding box center [495, 274] width 545 height 39
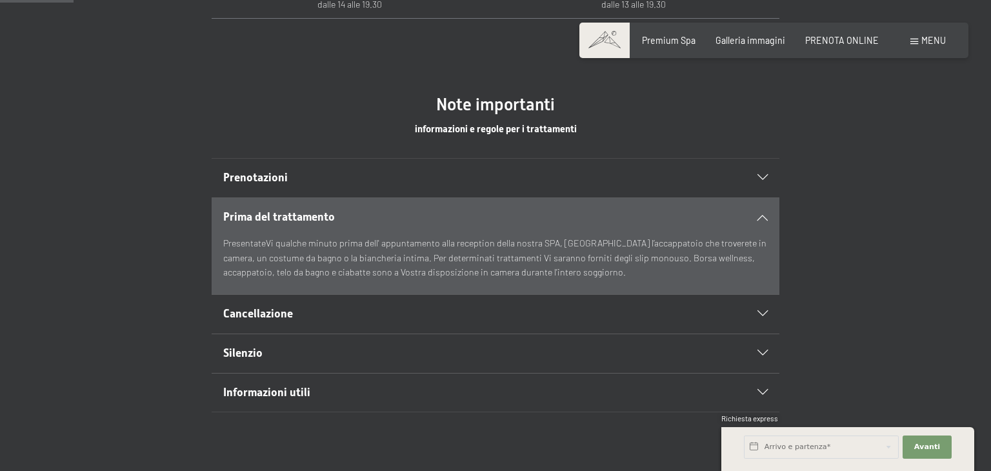
click at [680, 46] on div "Prenotazione Richiesta Premium Spa Galleria immagini PRENOTA ONLINE Menu DE IT …" at bounding box center [773, 40] width 343 height 13
click at [684, 40] on span "Premium Spa" at bounding box center [669, 38] width 54 height 11
click at [945, 42] on div "Prenotazione Richiesta Premium Spa Galleria immagini PRENOTA ONLINE Menu DE IT …" at bounding box center [773, 40] width 343 height 13
click at [923, 41] on span "Menu" at bounding box center [933, 40] width 25 height 11
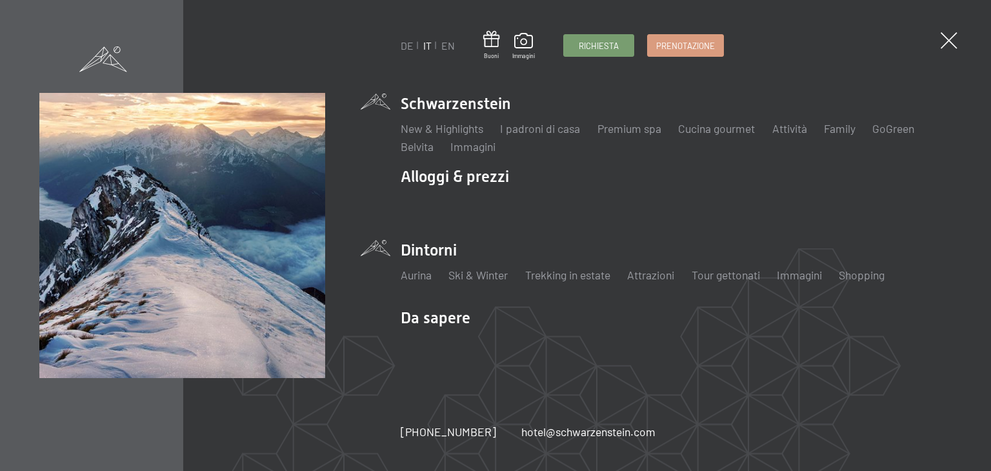
click at [429, 250] on li "Dintorni Aurina Ski & Winter Sci Scuola di sci Trekking in estate Escursioni Bi…" at bounding box center [676, 267] width 551 height 56
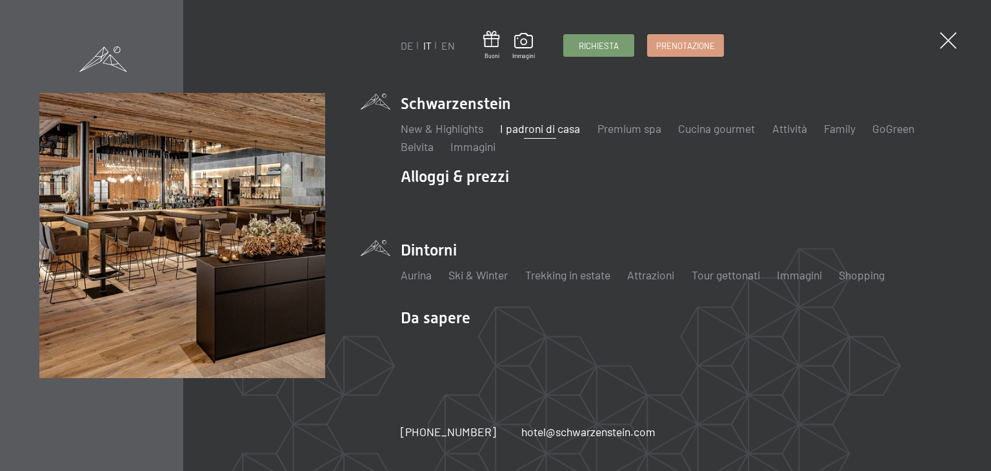
click at [551, 132] on link "I padroni di casa" at bounding box center [540, 128] width 80 height 14
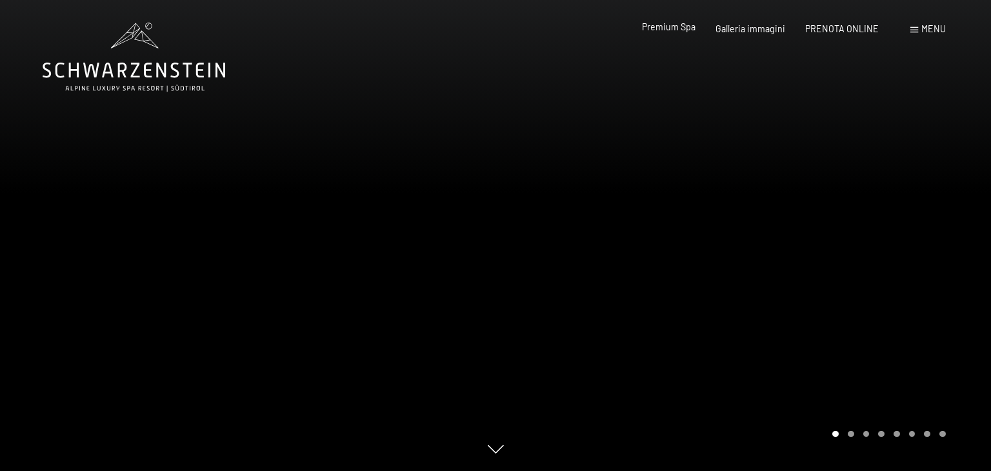
click at [683, 32] on span "Premium Spa" at bounding box center [669, 26] width 54 height 11
click at [681, 27] on span "Premium Spa" at bounding box center [669, 26] width 54 height 11
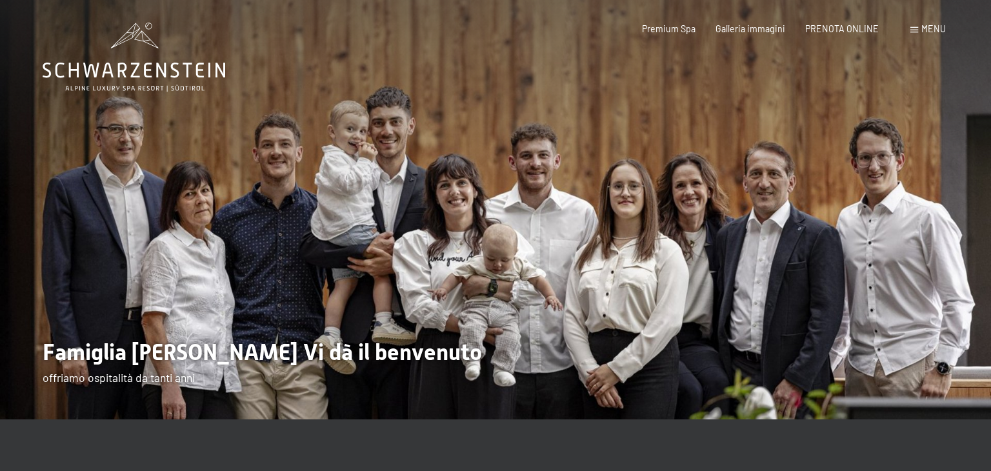
click at [921, 26] on span "Menu" at bounding box center [933, 28] width 25 height 11
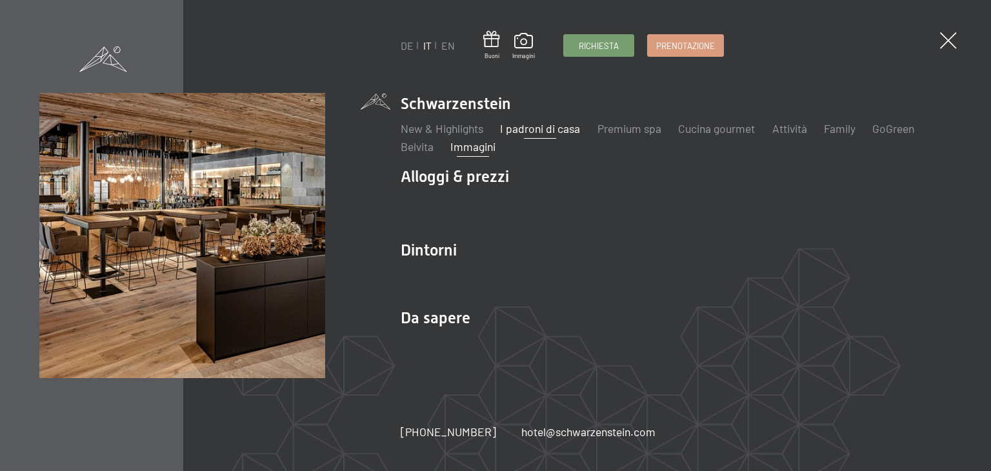
click at [486, 152] on link "Immagini" at bounding box center [472, 146] width 45 height 14
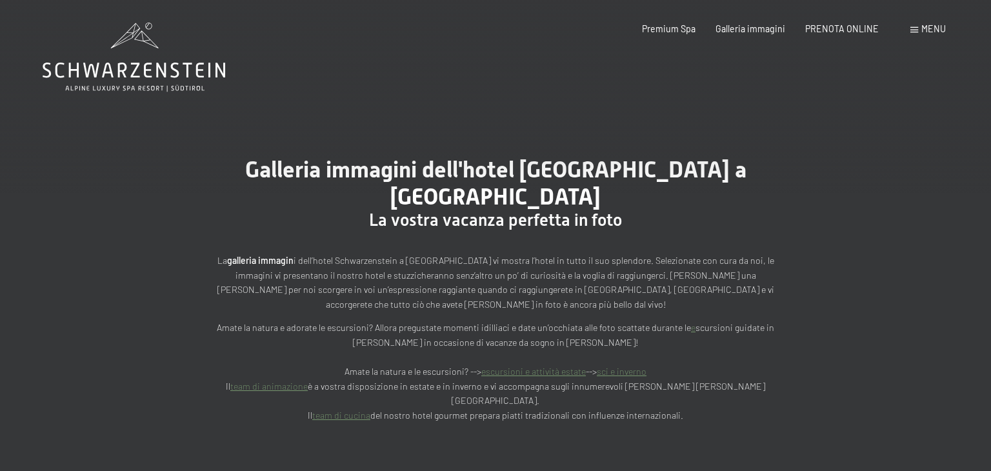
click at [933, 29] on span "Menu" at bounding box center [933, 28] width 25 height 11
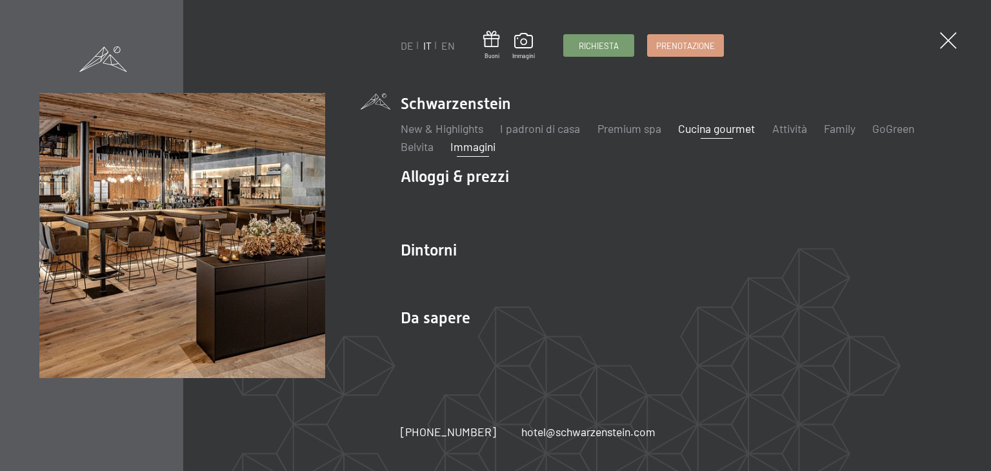
click at [702, 134] on link "Cucina gourmet" at bounding box center [716, 128] width 77 height 14
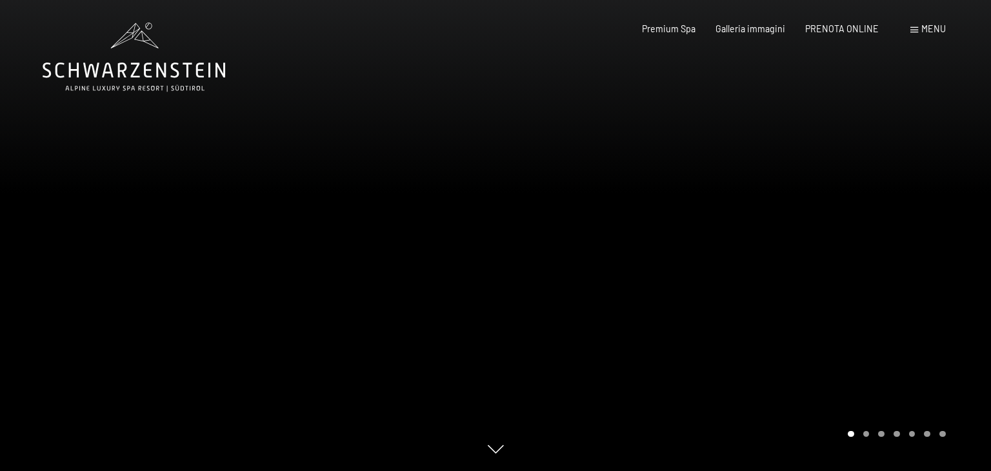
click at [674, 215] on div at bounding box center [742, 235] width 495 height 471
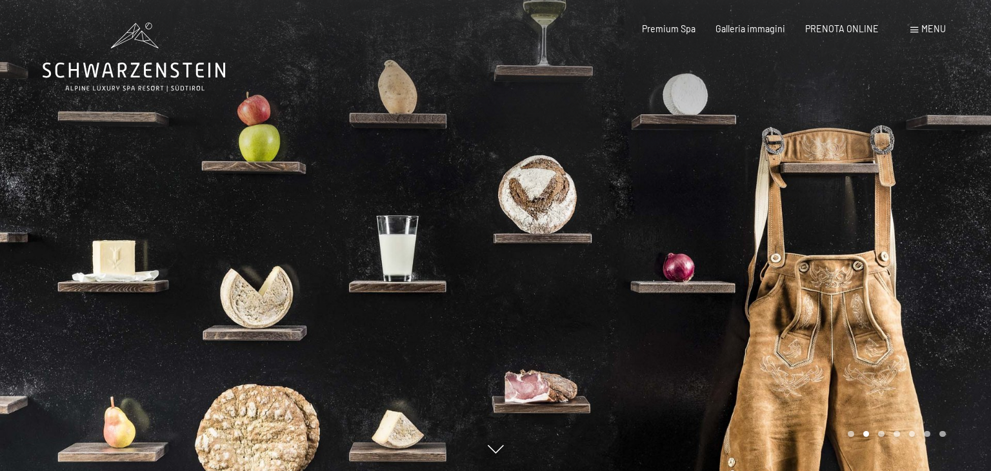
click at [821, 246] on div at bounding box center [742, 235] width 495 height 471
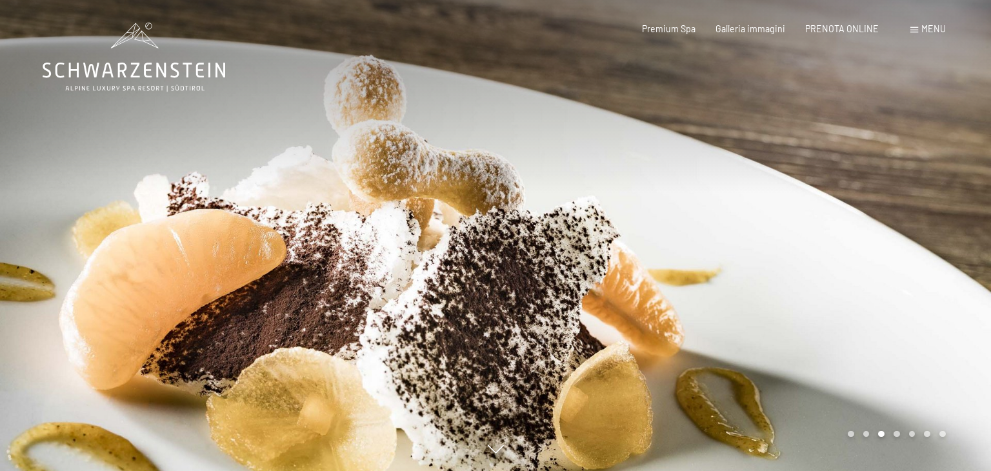
click at [791, 248] on div at bounding box center [742, 235] width 495 height 471
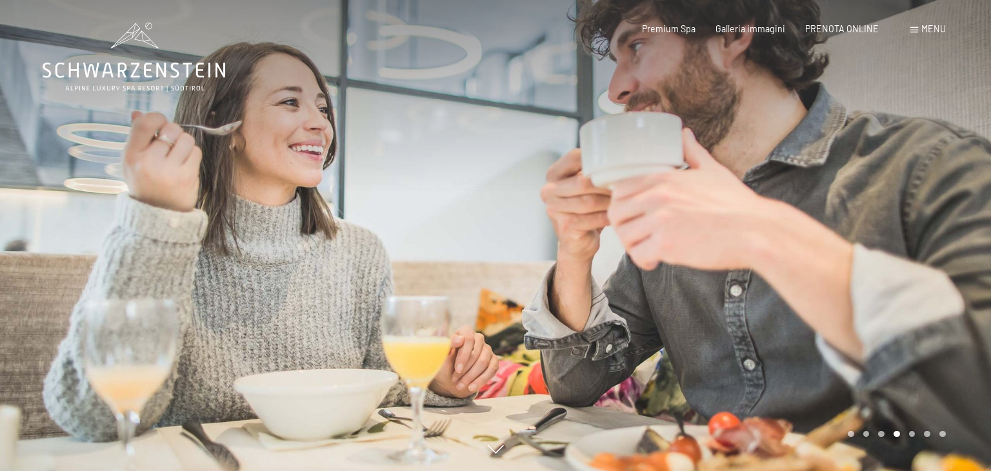
click at [930, 35] on div "Prenotazione Richiesta Premium Spa Galleria immagini PRENOTA ONLINE Menu DE IT …" at bounding box center [773, 29] width 343 height 13
click at [926, 28] on span "Menu" at bounding box center [933, 28] width 25 height 11
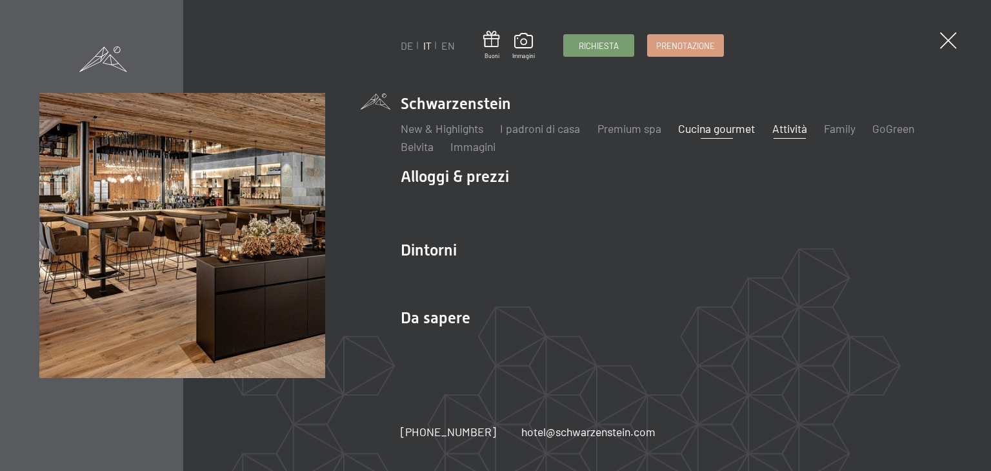
click at [786, 132] on link "Attività" at bounding box center [789, 128] width 35 height 14
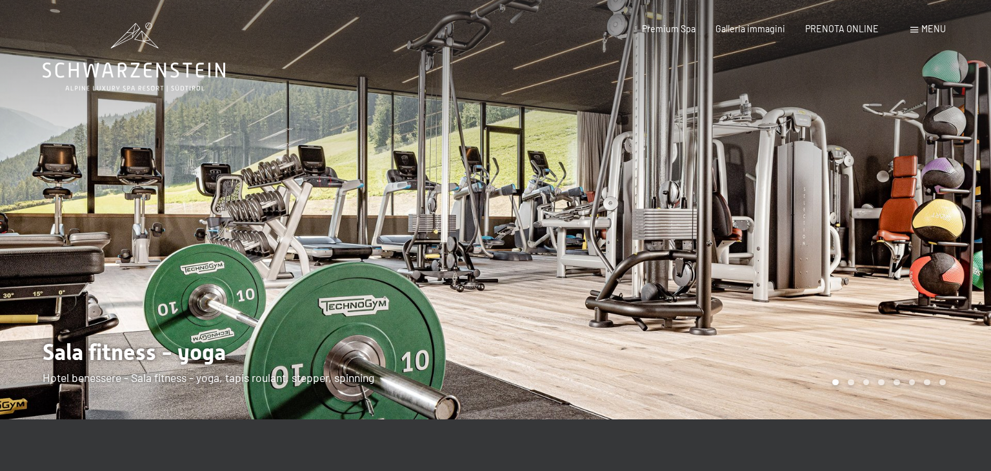
drag, startPoint x: 857, startPoint y: 297, endPoint x: 774, endPoint y: 312, distance: 85.3
click at [774, 312] on div at bounding box center [742, 209] width 495 height 419
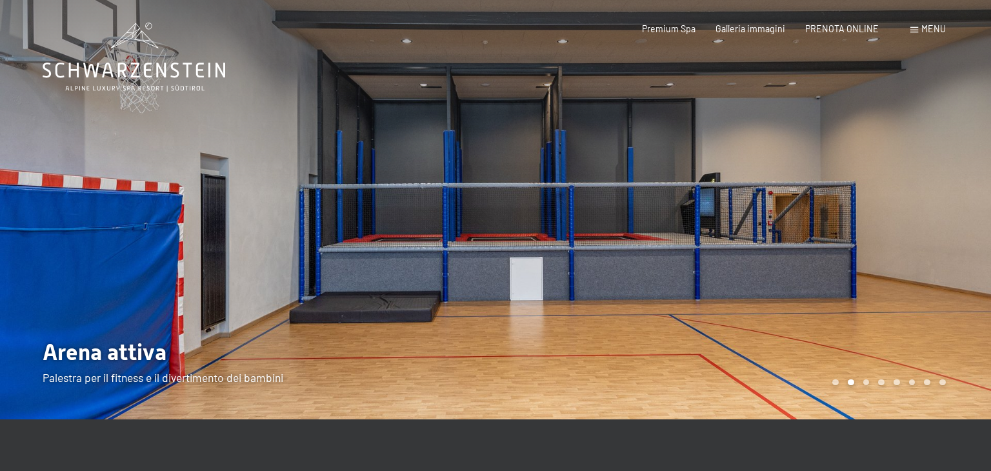
click at [844, 289] on div at bounding box center [742, 209] width 495 height 419
